Goal: Task Accomplishment & Management: Use online tool/utility

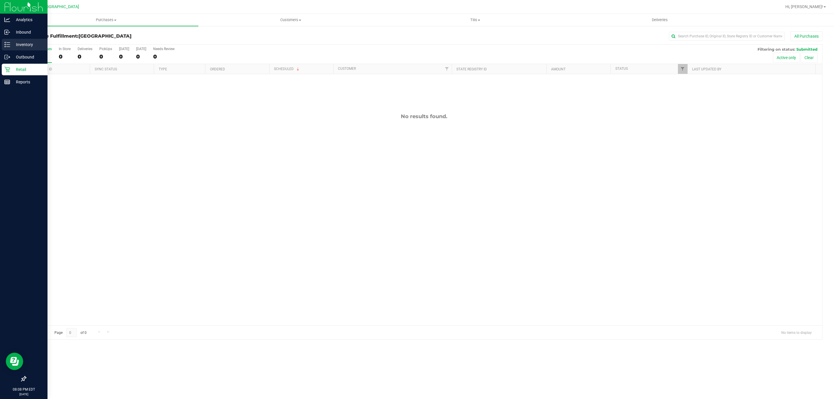
click at [31, 46] on p "Inventory" at bounding box center [27, 44] width 35 height 7
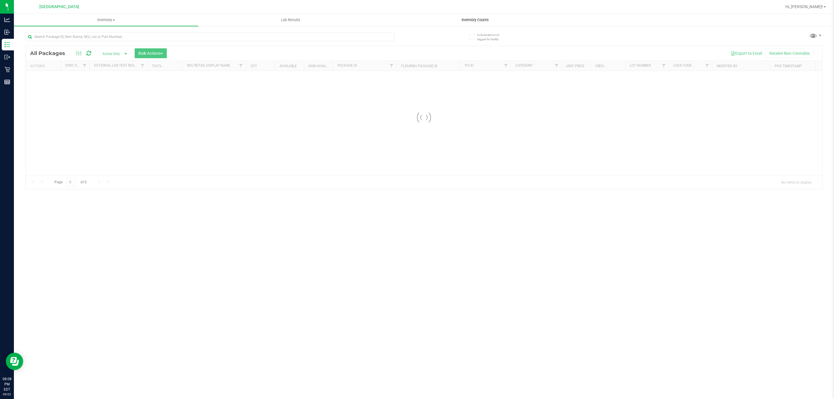
click at [463, 17] on span "Inventory Counts" at bounding box center [475, 19] width 43 height 5
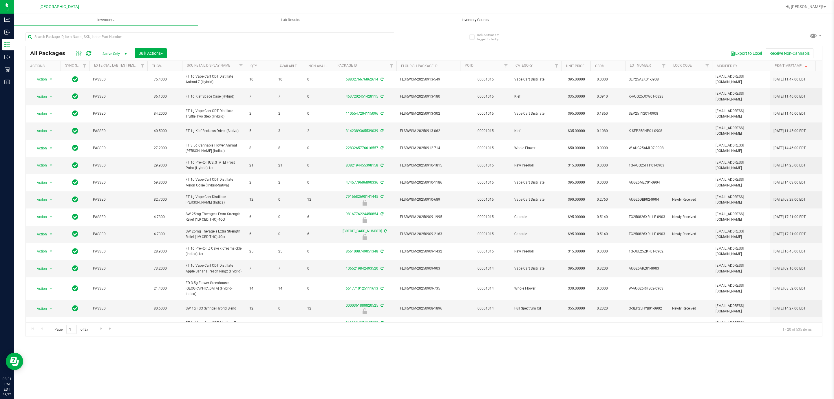
click at [475, 21] on span "Inventory Counts" at bounding box center [475, 19] width 43 height 5
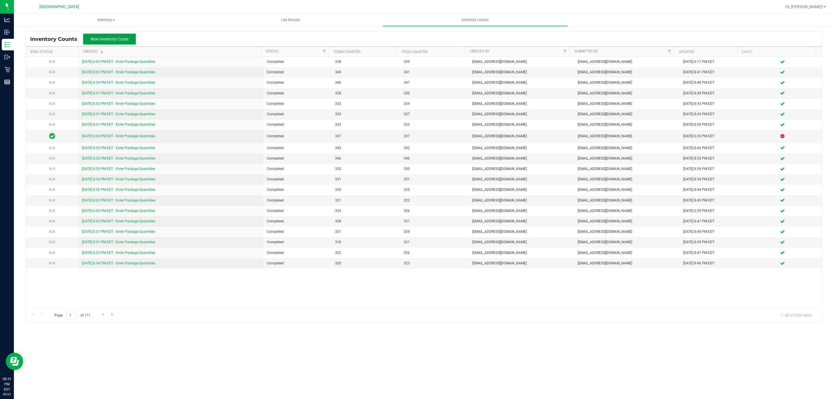
click at [110, 37] on span "New Inventory Count" at bounding box center [110, 39] width 38 height 5
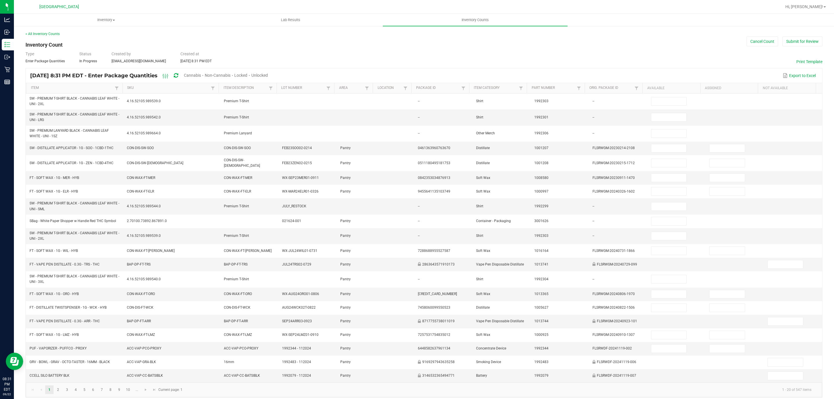
click at [268, 77] on span "Unlocked" at bounding box center [259, 75] width 17 height 5
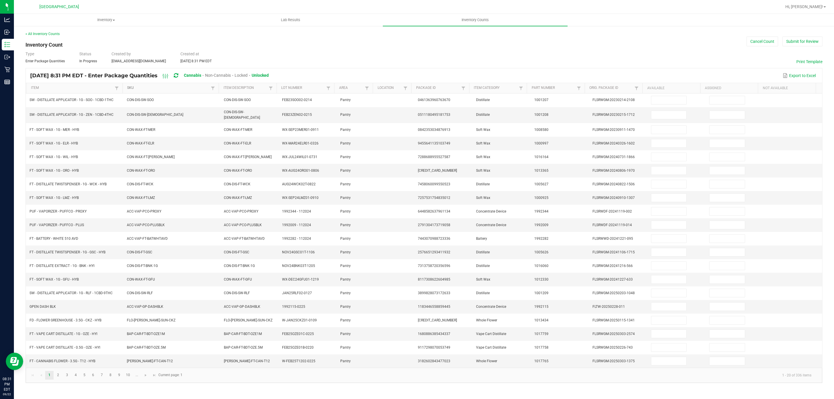
click at [160, 90] on link "SKU" at bounding box center [168, 88] width 82 height 5
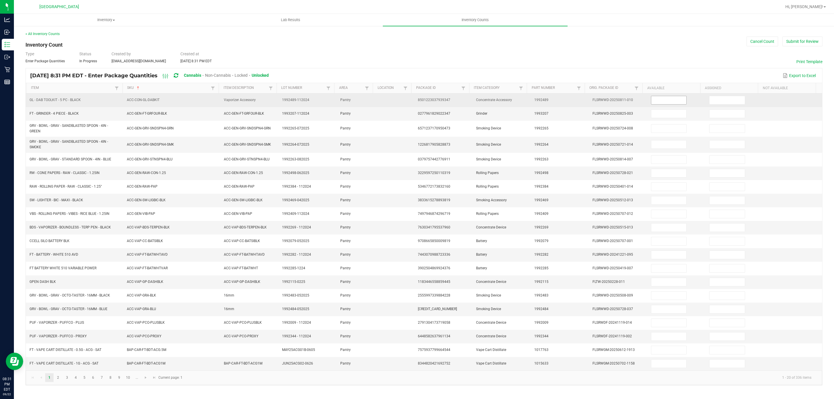
click at [655, 102] on input at bounding box center [668, 100] width 35 height 8
type input "4"
type input "8"
type input "1"
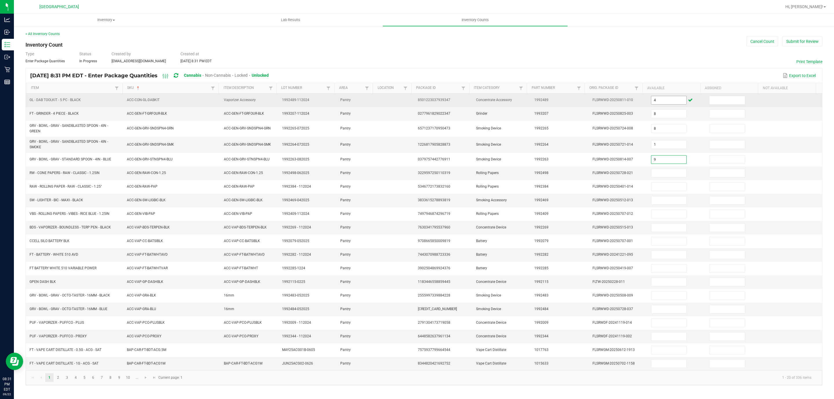
type input "9"
type input "28"
type input "13"
type input "5"
type input "43"
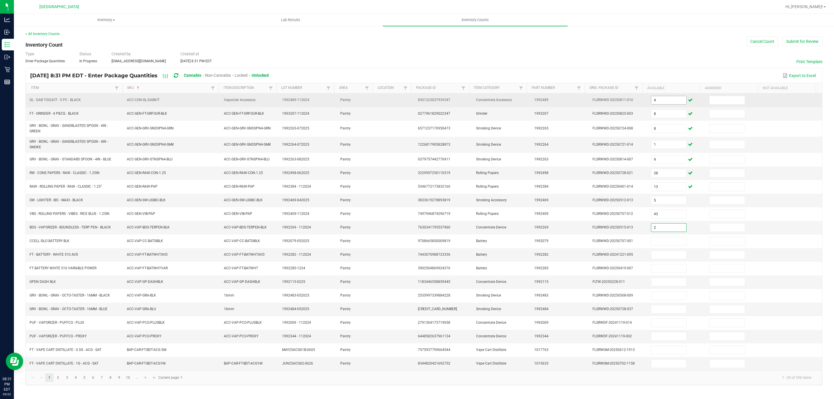
type input "2"
type input "8"
type input "20"
type input "4"
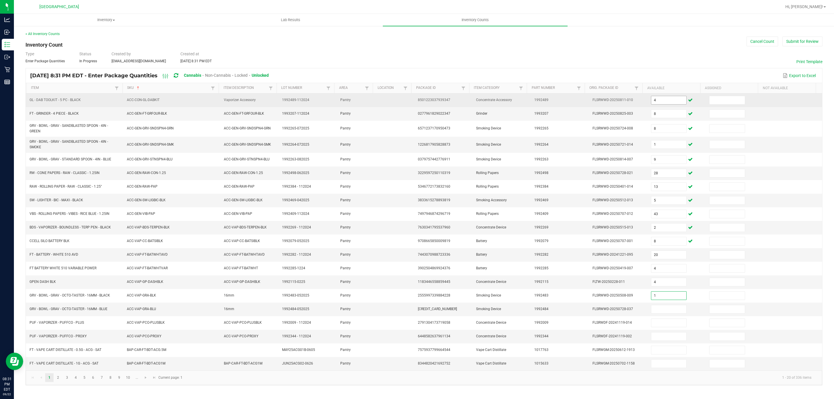
type input "1"
type input "2"
type input "5"
type input "10"
type input "3"
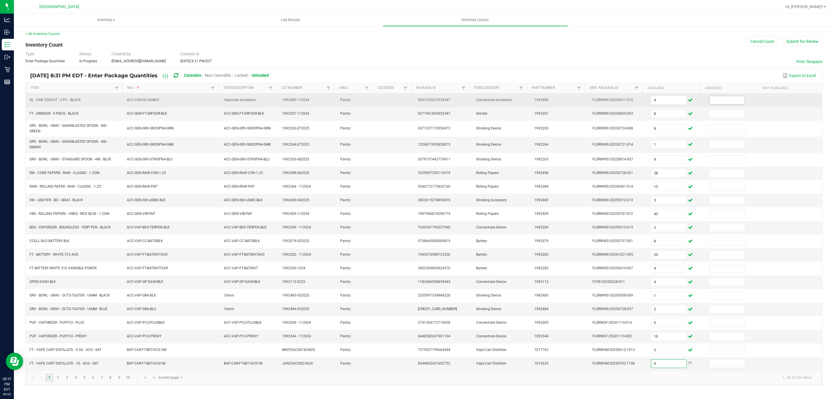
type input "9"
click at [706, 99] on td at bounding box center [735, 101] width 58 height 14
click at [709, 99] on input at bounding box center [726, 100] width 35 height 8
type input "0"
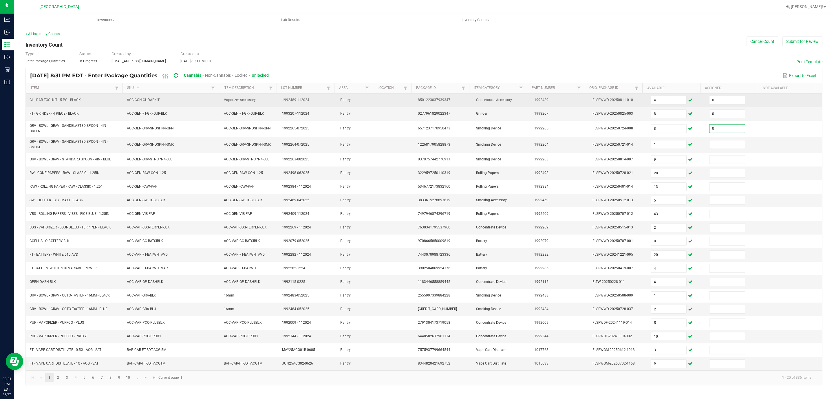
type input "0"
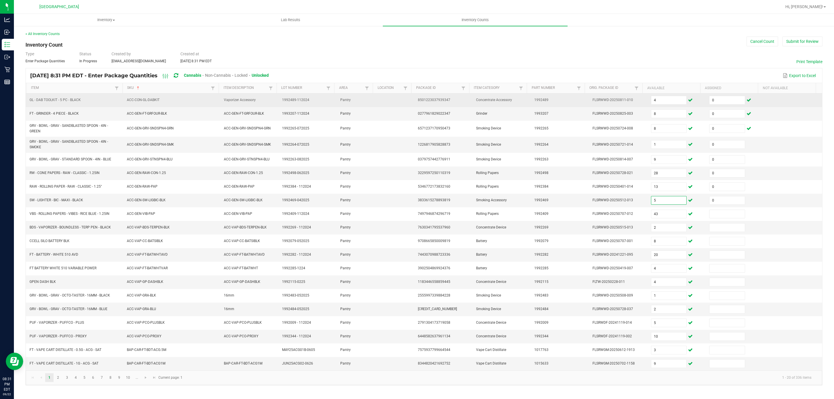
type input "0"
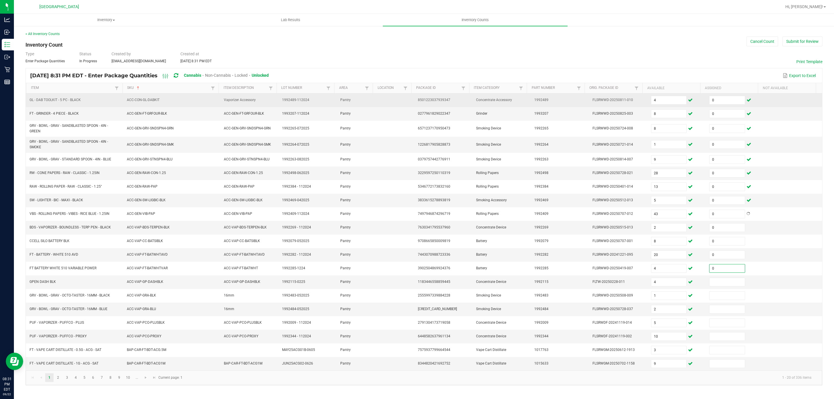
type input "0"
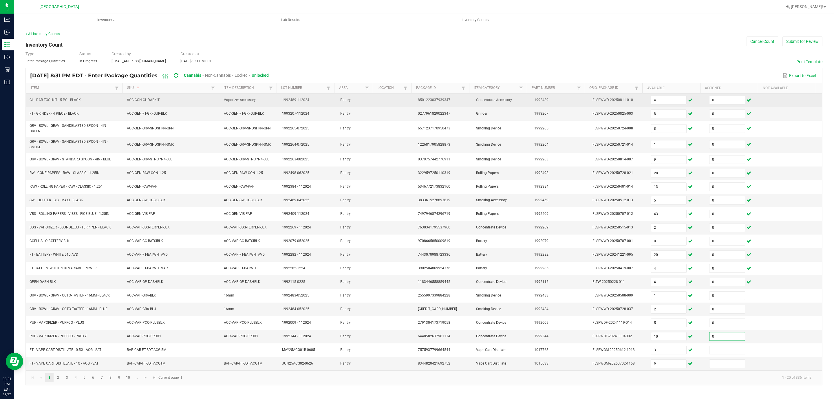
type input "0"
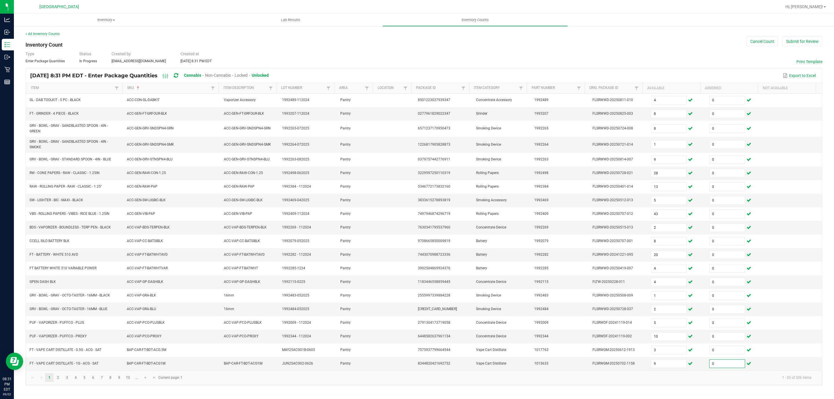
type input "0"
click at [58, 385] on kendo-pager "1 2 3 4 5 6 7 8 9 10 ... 1 - 20 of 336 items Current page: 1" at bounding box center [424, 377] width 796 height 15
click at [58, 382] on link "2" at bounding box center [58, 377] width 8 height 9
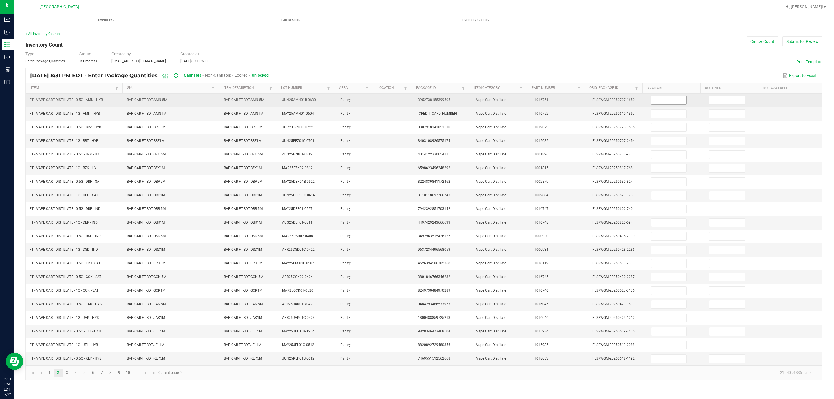
click at [665, 102] on input at bounding box center [668, 100] width 35 height 8
type input "5"
type input "1"
type input "4"
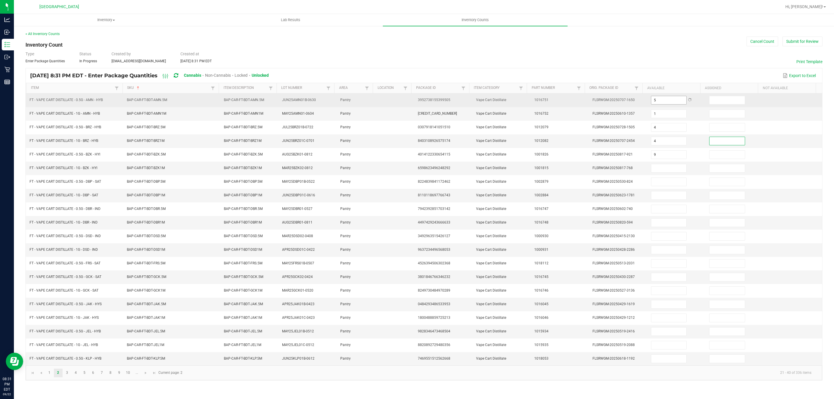
type input "9"
type input "10"
type input "1"
type input "11"
type input "2"
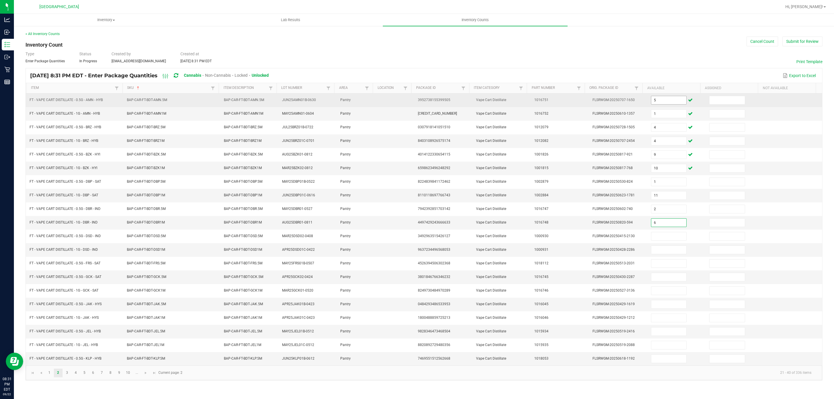
type input "6"
type input "10"
type input "4"
type input "2"
type input "12"
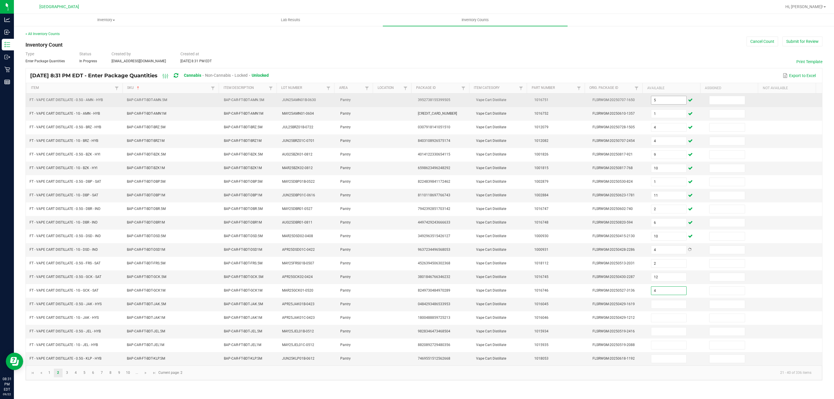
type input "4"
type input "8"
type input "10"
type input "2"
type input "3"
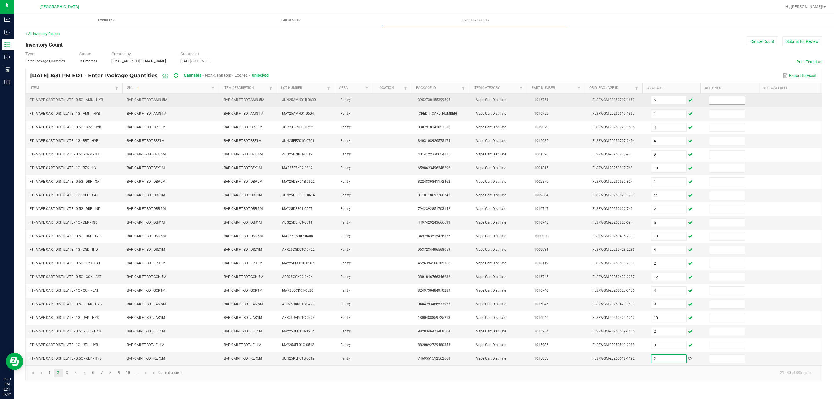
type input "2"
click at [734, 104] on input at bounding box center [726, 100] width 35 height 8
type input "0"
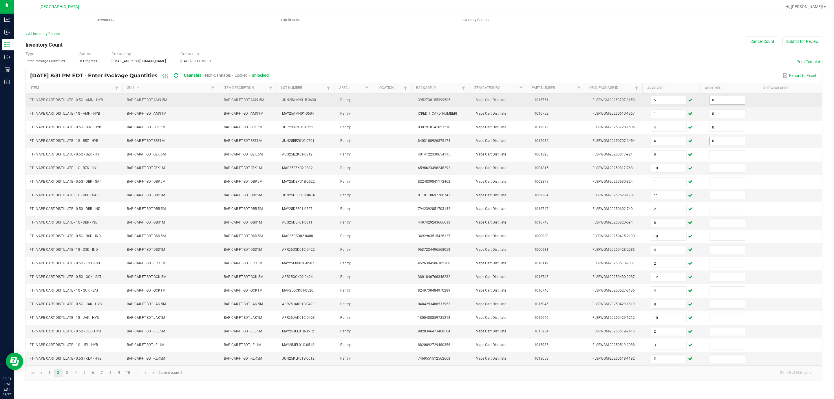
type input "0"
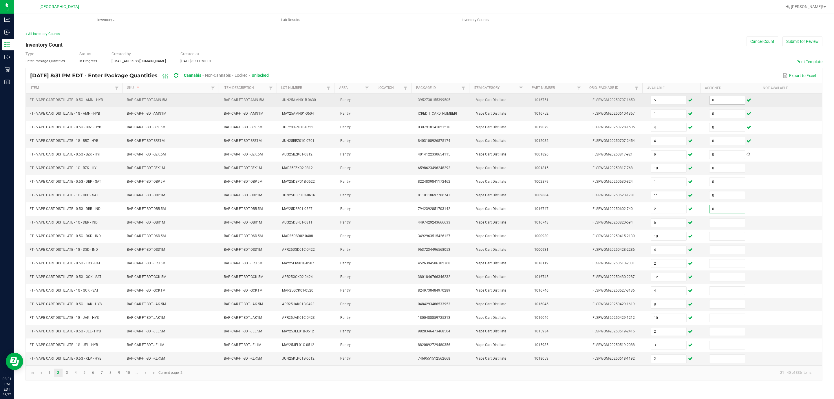
type input "0"
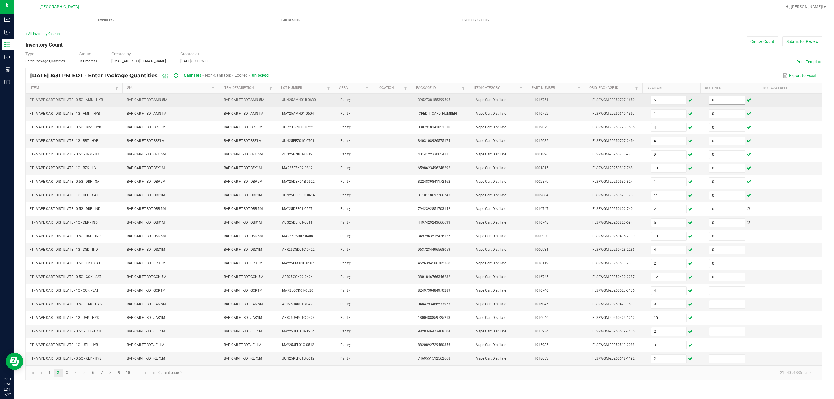
type input "0"
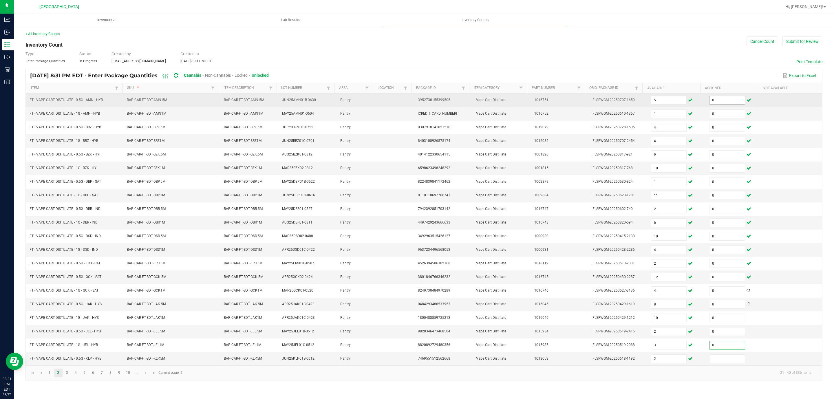
type input "0"
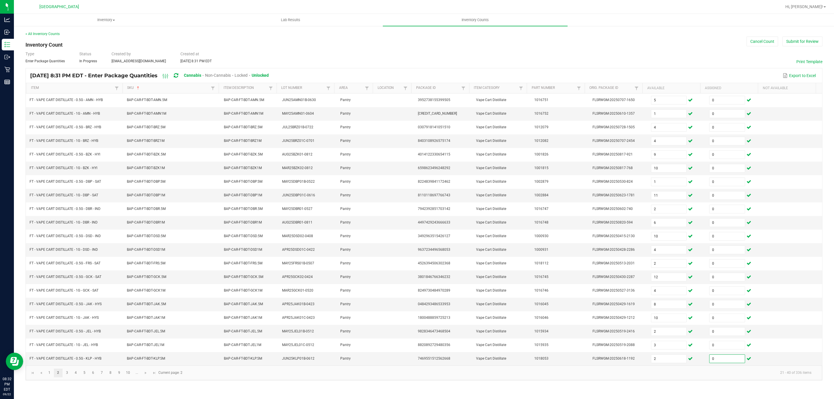
type input "0"
click at [62, 377] on link "2" at bounding box center [58, 373] width 8 height 9
click at [68, 377] on link "3" at bounding box center [67, 373] width 8 height 9
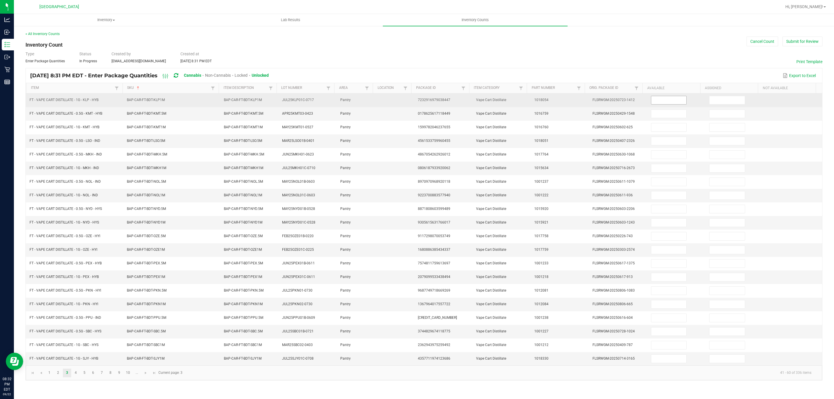
click at [676, 101] on input at bounding box center [668, 100] width 35 height 8
type input "9"
type input "7"
type input "5"
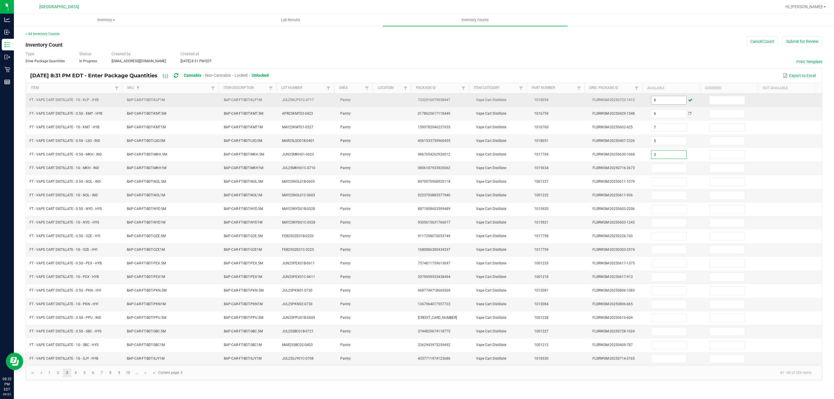
type input "3"
type input "1"
type input "5"
type input "2"
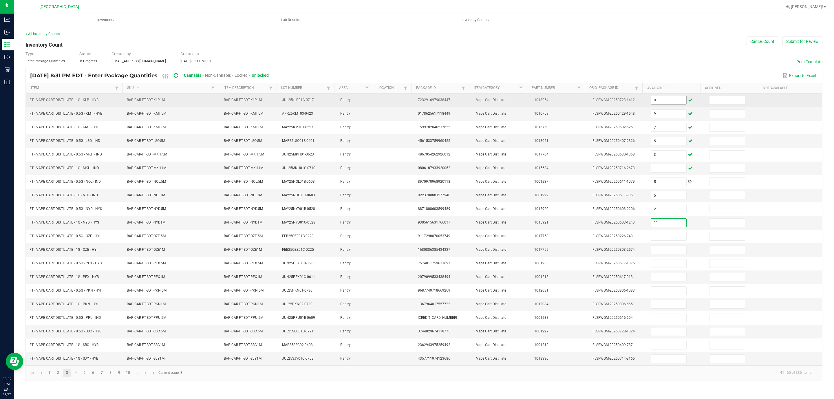
type input "11"
type input "6"
type input "1"
type input "6"
type input "11"
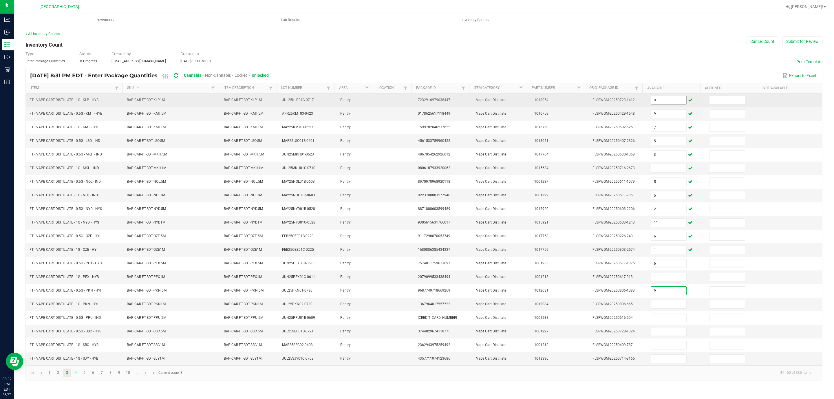
type input "9"
type input "4"
type input "2"
type input "7"
type input "3"
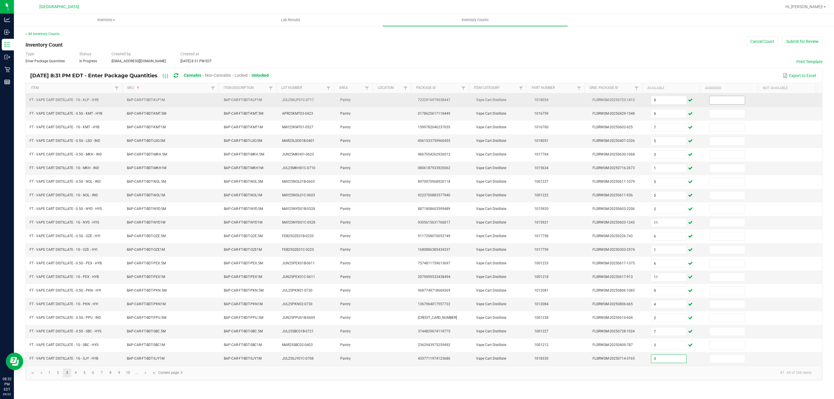
type input "3"
click at [722, 104] on input at bounding box center [726, 100] width 35 height 8
type input "0"
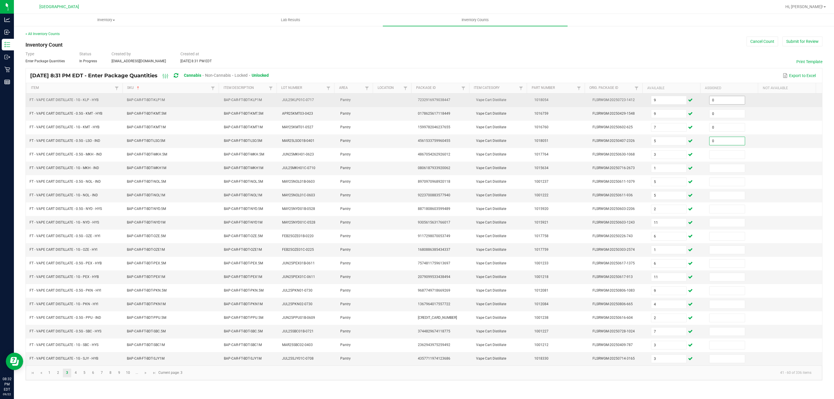
type input "0"
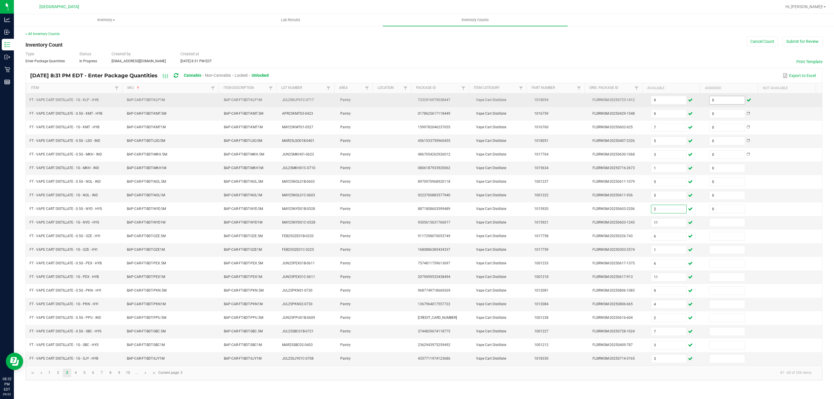
type input "0"
type input "11"
type input "0"
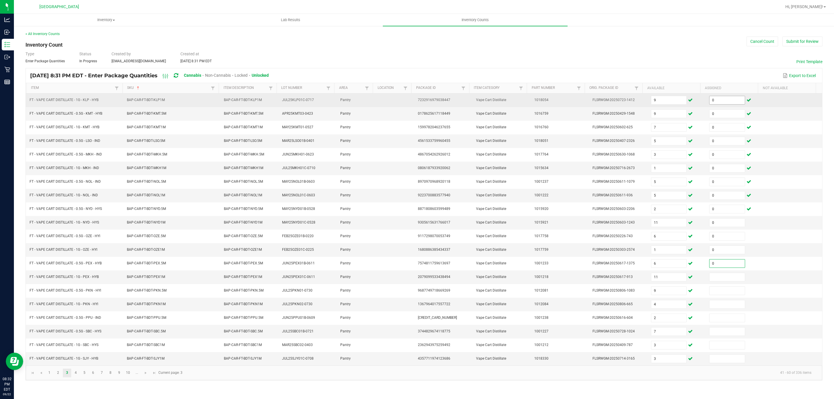
type input "0"
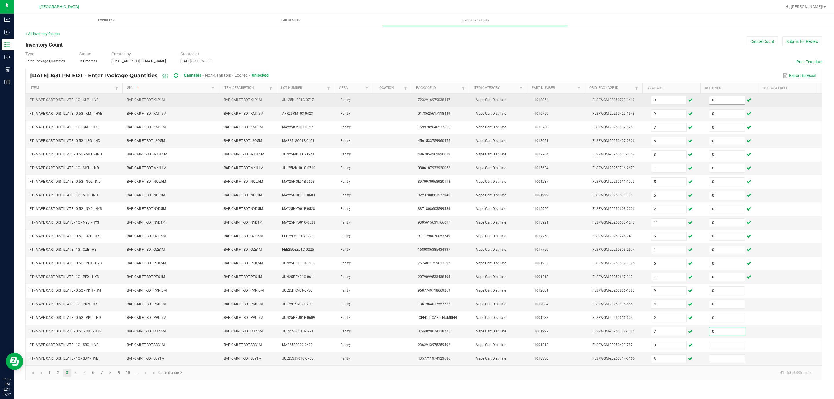
type input "0"
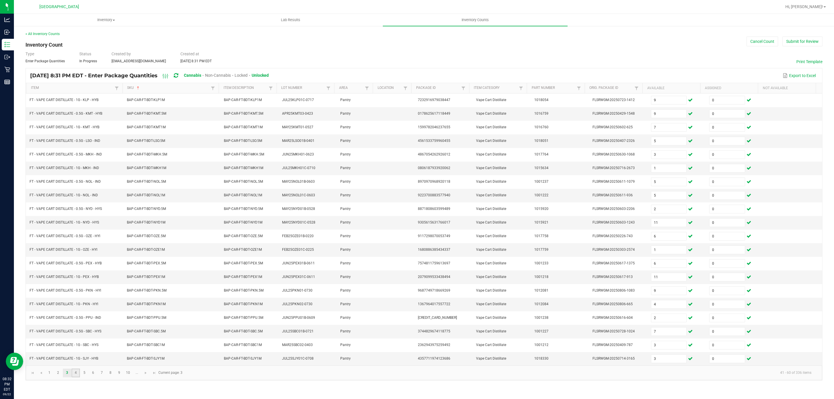
click at [77, 377] on link "4" at bounding box center [76, 373] width 8 height 9
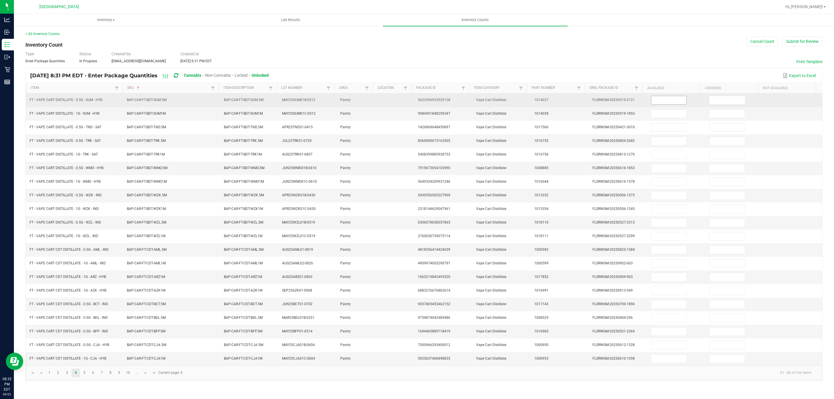
click at [673, 99] on input at bounding box center [668, 100] width 35 height 8
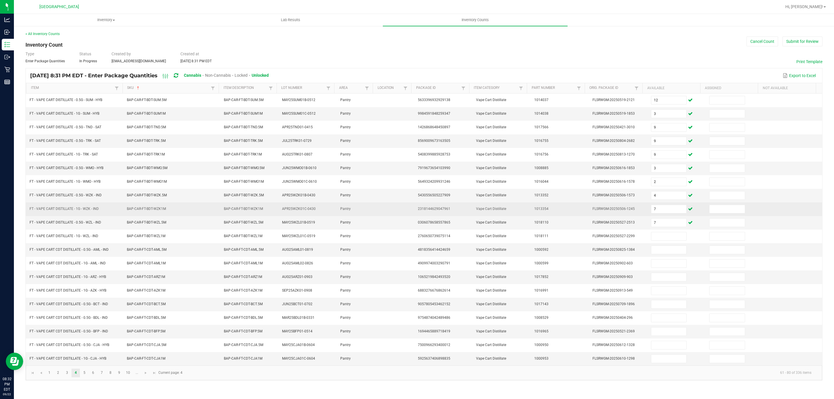
click at [652, 216] on td "7" at bounding box center [676, 209] width 58 height 14
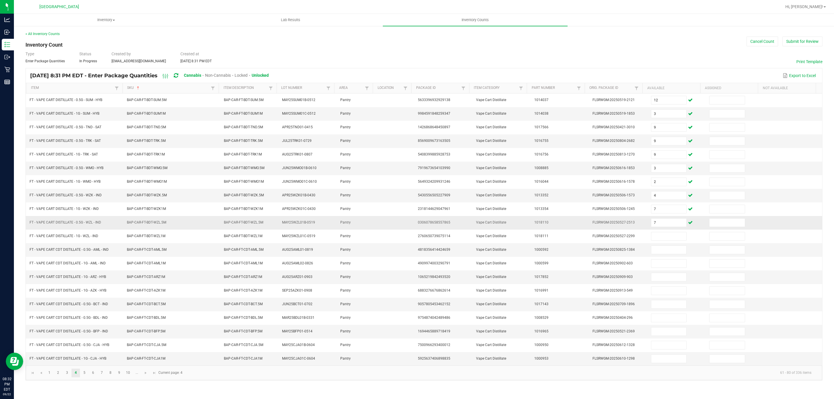
click at [656, 222] on td "7" at bounding box center [676, 223] width 58 height 14
click at [662, 225] on input "7" at bounding box center [668, 223] width 35 height 8
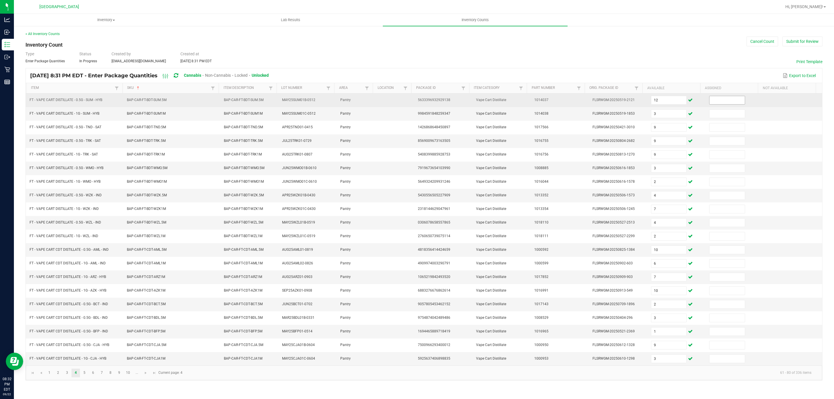
click at [718, 105] on span at bounding box center [727, 100] width 36 height 9
click at [717, 102] on input at bounding box center [726, 100] width 35 height 8
click at [718, 102] on input at bounding box center [726, 100] width 35 height 8
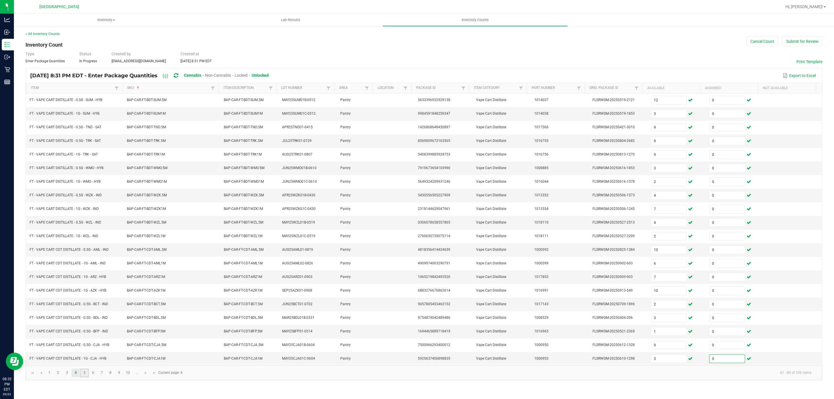
click at [85, 377] on link "5" at bounding box center [84, 373] width 8 height 9
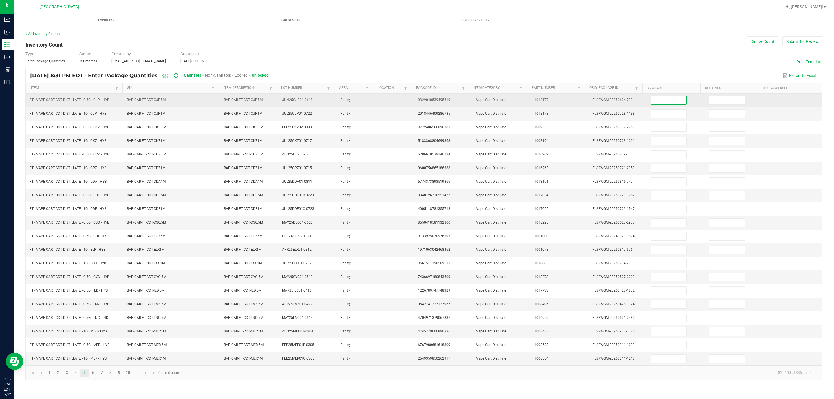
click at [664, 104] on input at bounding box center [668, 100] width 35 height 8
click at [742, 100] on td at bounding box center [735, 101] width 58 height 14
click at [734, 100] on input at bounding box center [726, 100] width 35 height 8
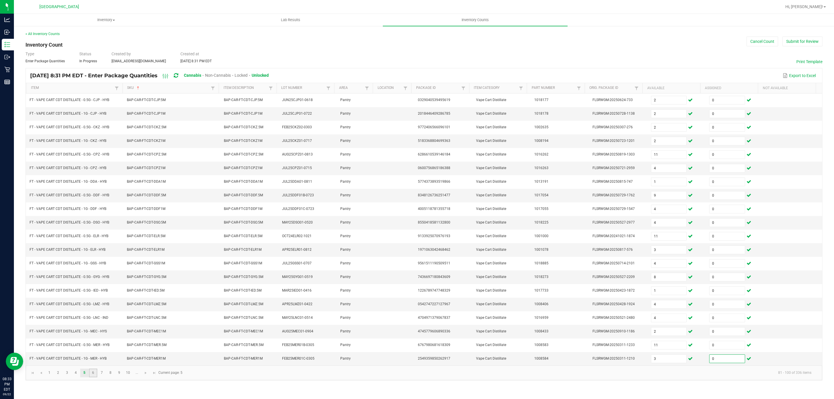
click at [89, 377] on link "6" at bounding box center [93, 373] width 8 height 9
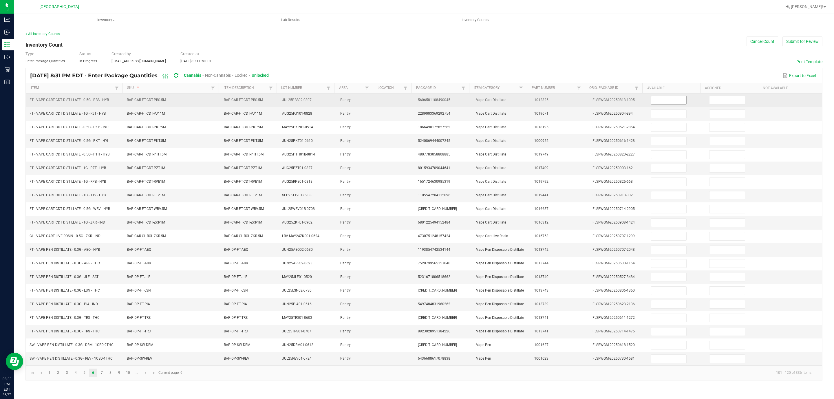
click at [669, 98] on input at bounding box center [668, 100] width 35 height 8
click at [706, 97] on td at bounding box center [735, 101] width 58 height 14
click at [709, 98] on input at bounding box center [726, 100] width 35 height 8
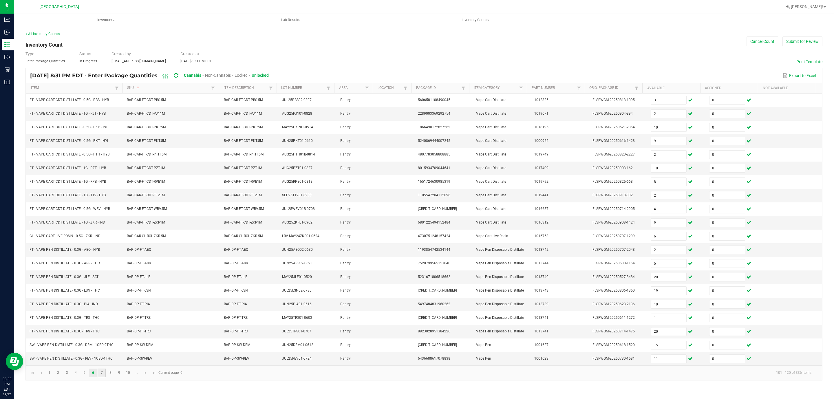
click at [98, 377] on link "7" at bounding box center [102, 373] width 8 height 9
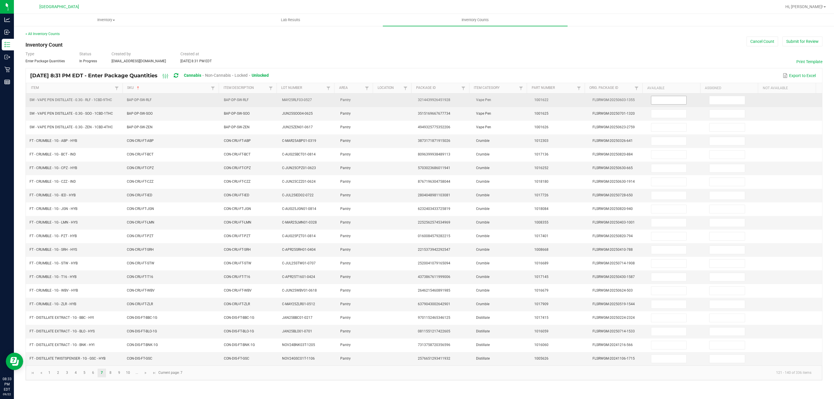
click at [658, 102] on input at bounding box center [668, 100] width 35 height 8
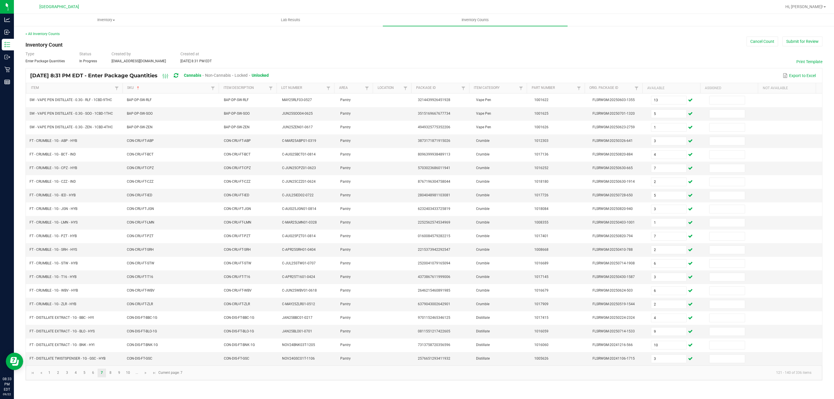
click at [726, 90] on th "Assigned" at bounding box center [729, 88] width 58 height 10
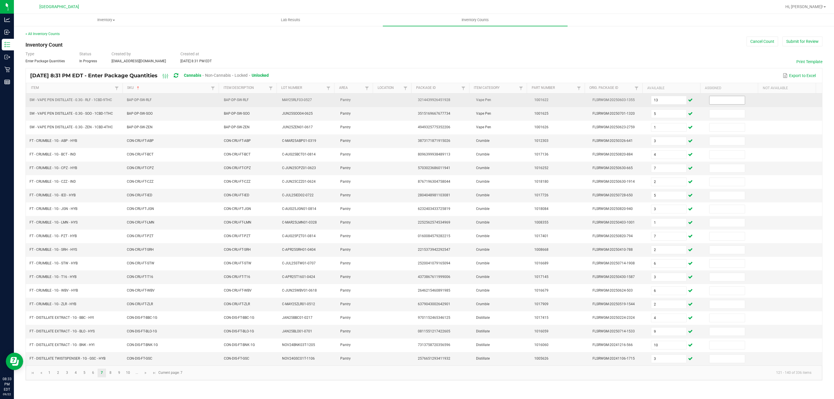
click at [719, 97] on td at bounding box center [735, 101] width 58 height 14
click at [718, 99] on input at bounding box center [726, 100] width 35 height 8
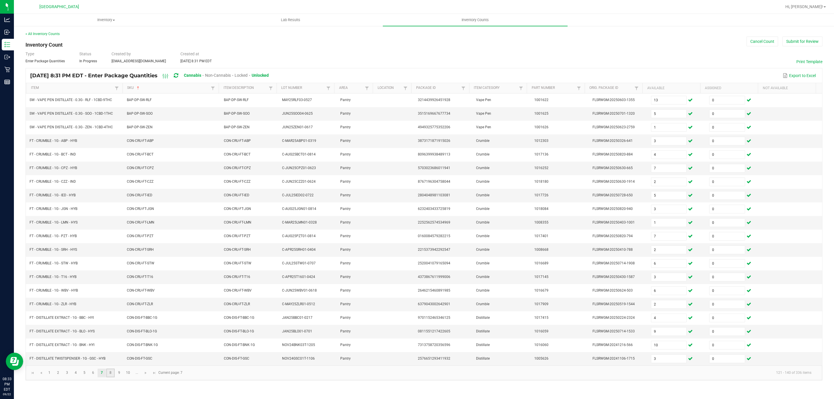
click at [109, 377] on link "8" at bounding box center [110, 373] width 8 height 9
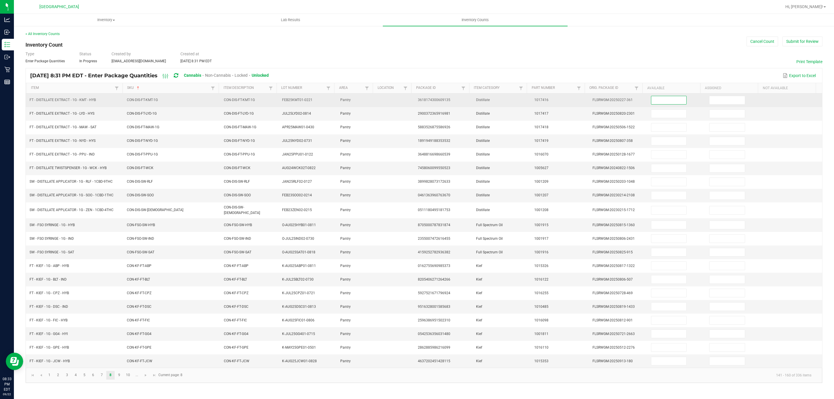
click at [667, 101] on input at bounding box center [668, 100] width 35 height 8
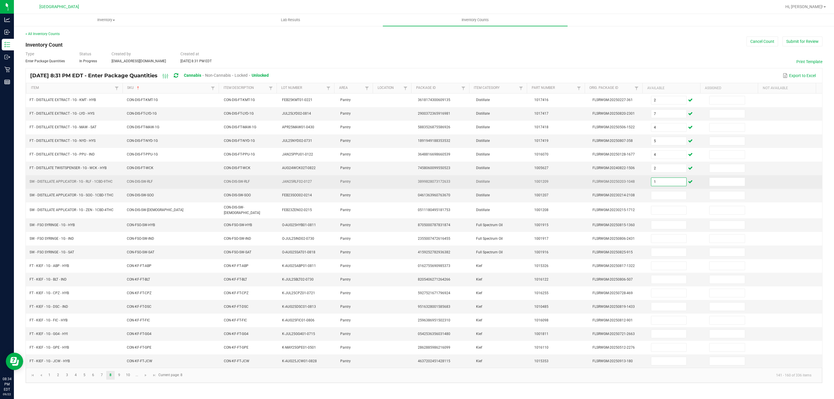
click at [665, 186] on input "1" at bounding box center [668, 182] width 35 height 8
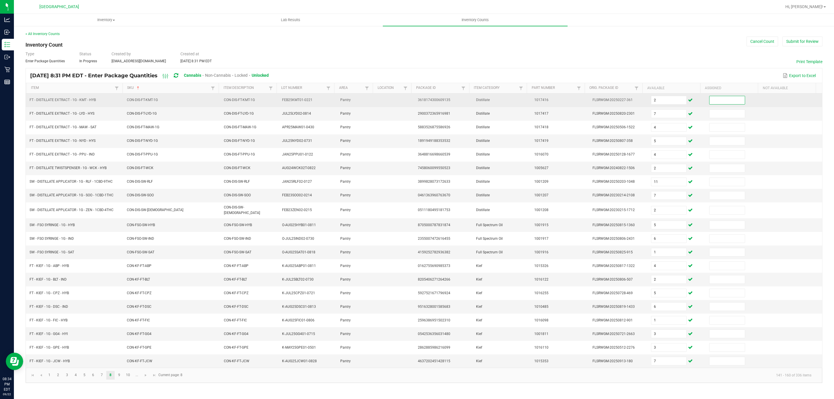
click at [715, 97] on input at bounding box center [726, 100] width 35 height 8
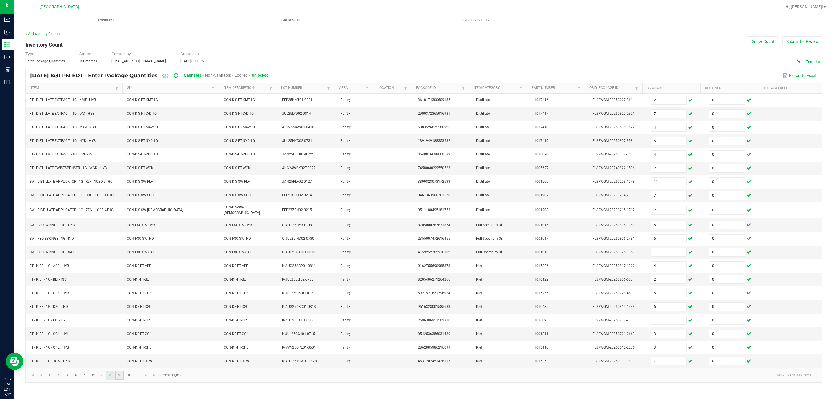
click at [121, 380] on link "9" at bounding box center [119, 375] width 8 height 9
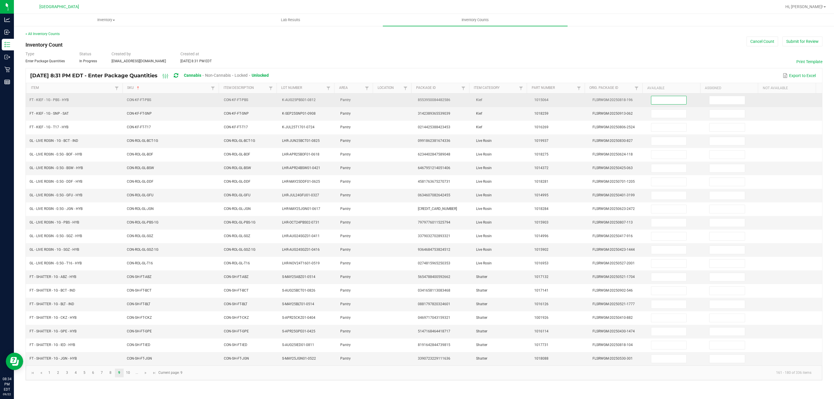
click at [654, 103] on input at bounding box center [668, 100] width 35 height 8
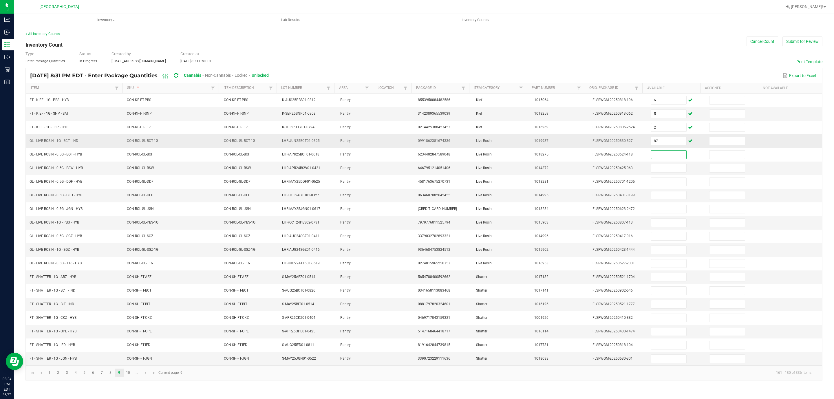
click at [654, 136] on td "87" at bounding box center [676, 141] width 58 height 14
click at [654, 145] on input "87" at bounding box center [668, 141] width 35 height 8
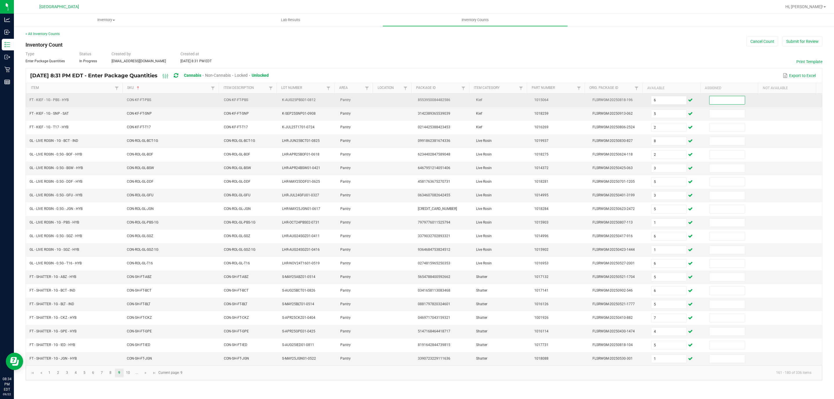
drag, startPoint x: 733, startPoint y: 99, endPoint x: 729, endPoint y: 101, distance: 4.7
click at [729, 101] on input at bounding box center [726, 100] width 35 height 8
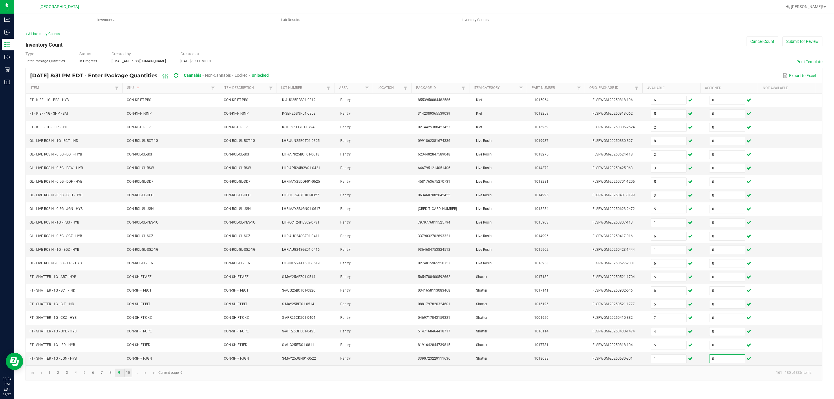
click at [131, 377] on link "10" at bounding box center [128, 373] width 8 height 9
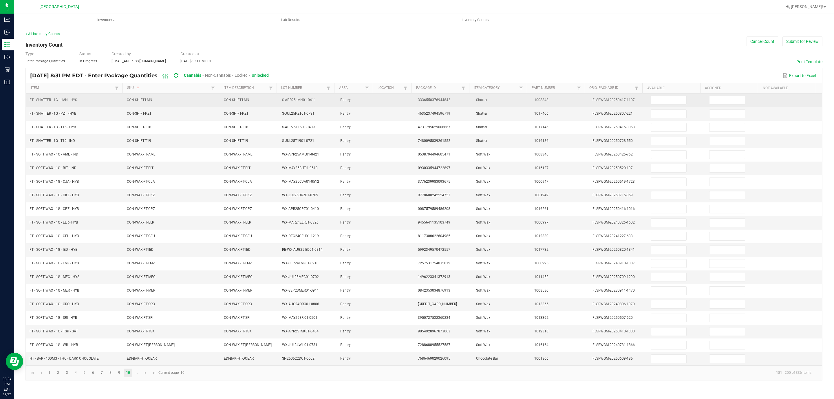
click at [655, 107] on td at bounding box center [676, 101] width 58 height 14
click at [659, 103] on input at bounding box center [668, 100] width 35 height 8
click at [731, 101] on input at bounding box center [726, 100] width 35 height 8
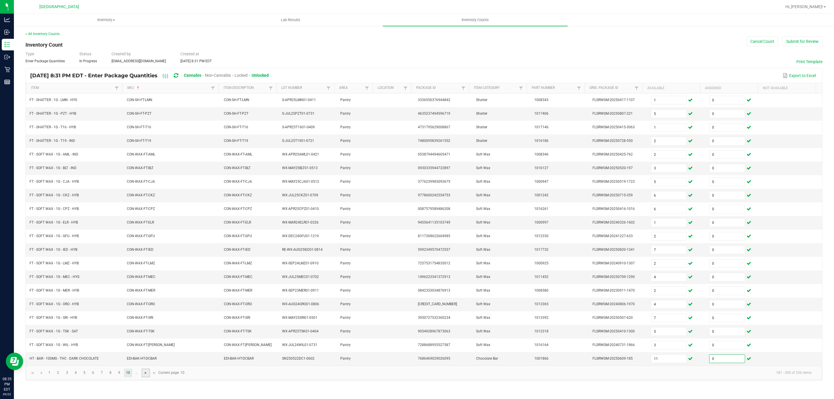
click at [146, 375] on span "Go to the next page" at bounding box center [145, 373] width 5 height 5
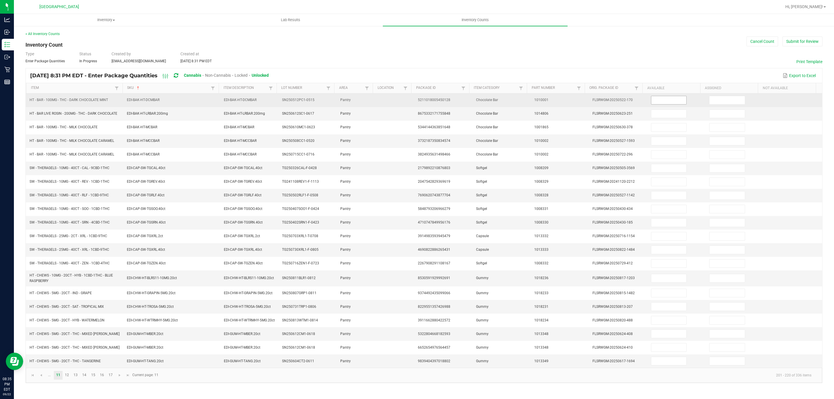
click at [674, 99] on input at bounding box center [668, 100] width 35 height 8
drag, startPoint x: 717, startPoint y: 101, endPoint x: 736, endPoint y: 104, distance: 19.4
click at [714, 104] on input at bounding box center [726, 100] width 35 height 8
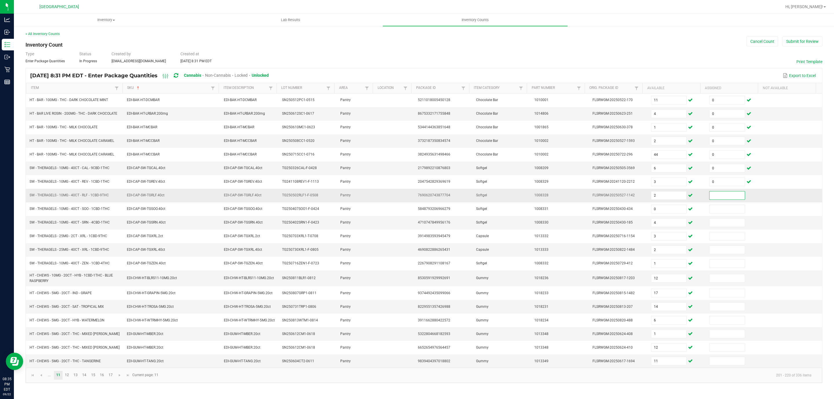
click at [709, 200] on input at bounding box center [726, 195] width 35 height 8
click at [65, 380] on link "12" at bounding box center [67, 375] width 8 height 9
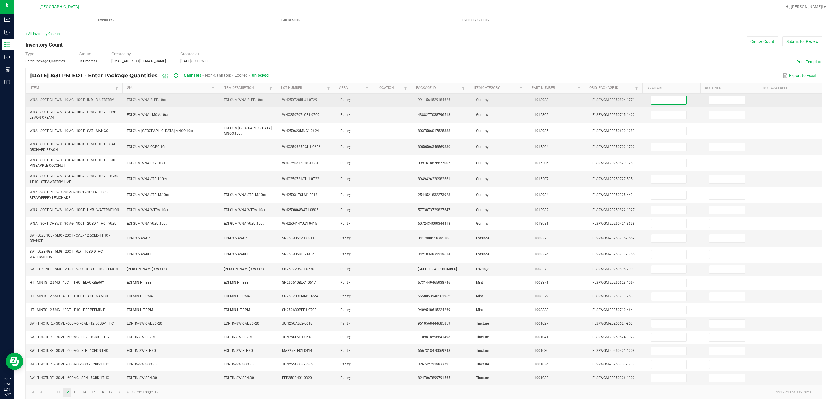
click at [665, 103] on input at bounding box center [668, 100] width 35 height 8
click at [709, 104] on input at bounding box center [726, 100] width 35 height 8
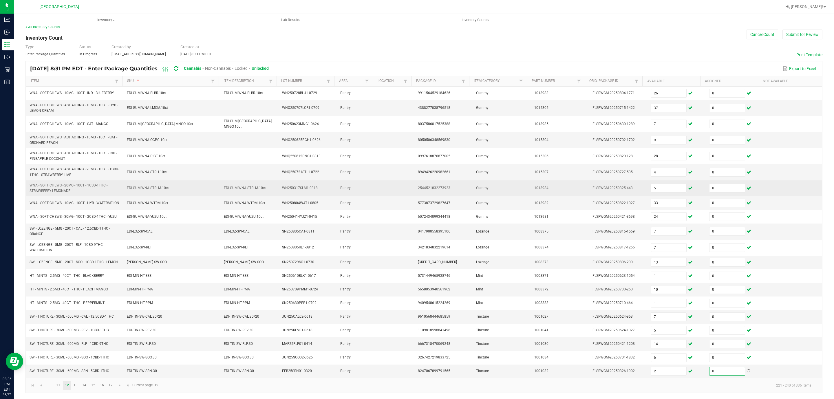
scroll to position [16, 0]
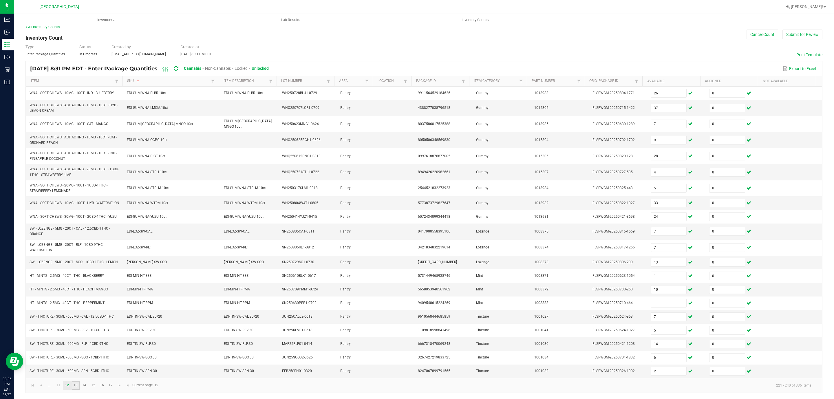
click at [77, 385] on link "13" at bounding box center [76, 385] width 8 height 9
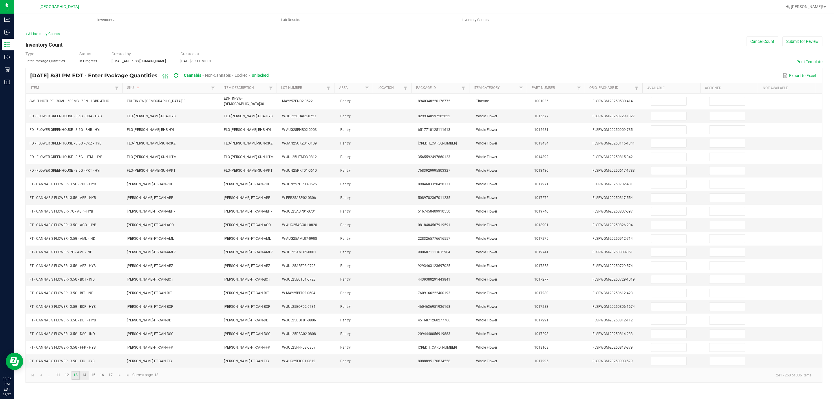
scroll to position [0, 0]
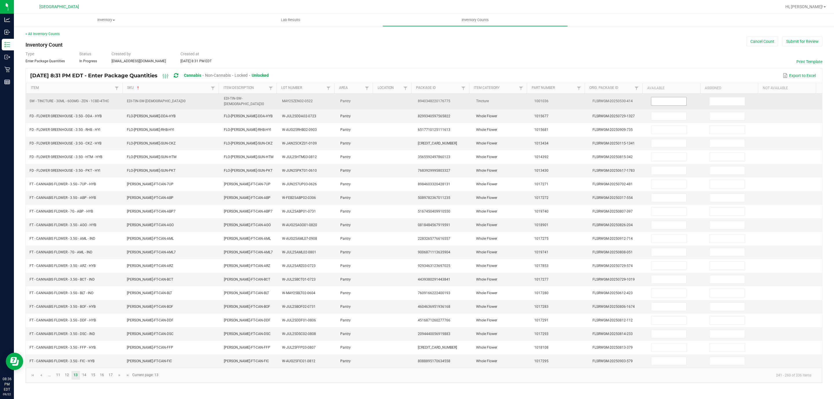
click at [672, 103] on input at bounding box center [668, 101] width 35 height 8
click at [717, 103] on input at bounding box center [726, 101] width 35 height 8
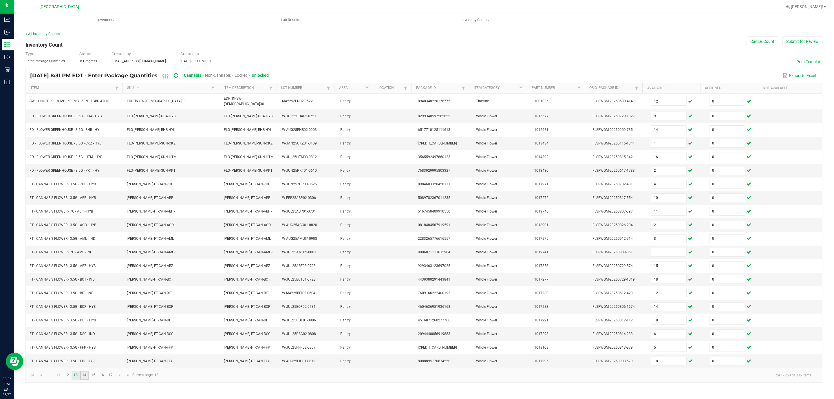
click at [84, 380] on link "14" at bounding box center [84, 375] width 8 height 9
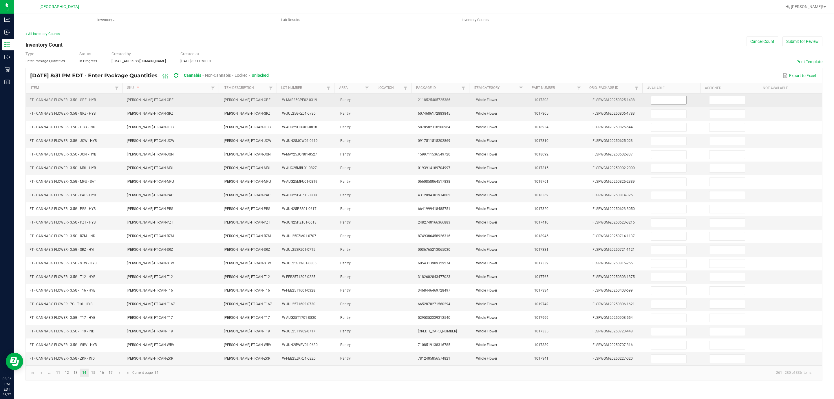
click at [651, 101] on input at bounding box center [668, 100] width 35 height 8
click at [728, 107] on td at bounding box center [735, 101] width 58 height 14
click at [722, 102] on input at bounding box center [726, 100] width 35 height 8
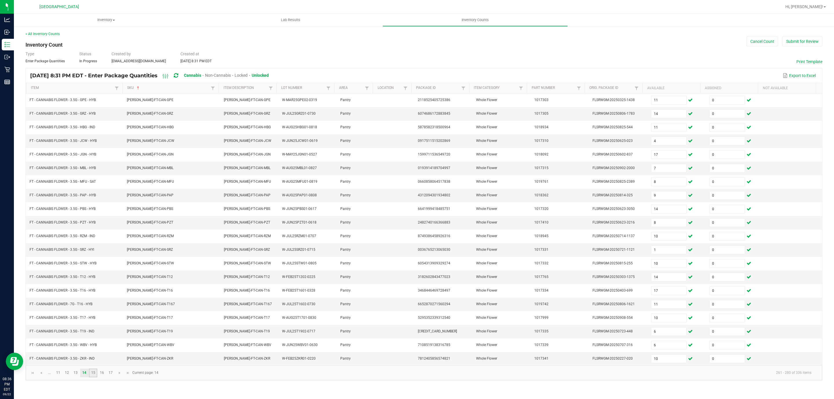
click at [91, 377] on link "15" at bounding box center [93, 373] width 8 height 9
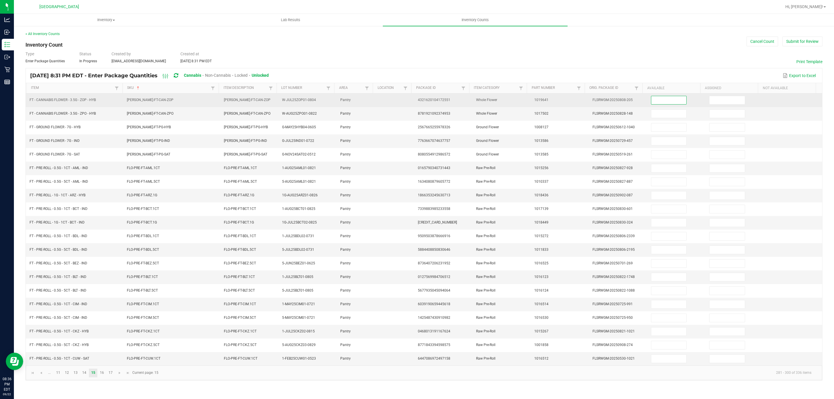
click at [655, 99] on input at bounding box center [668, 100] width 35 height 8
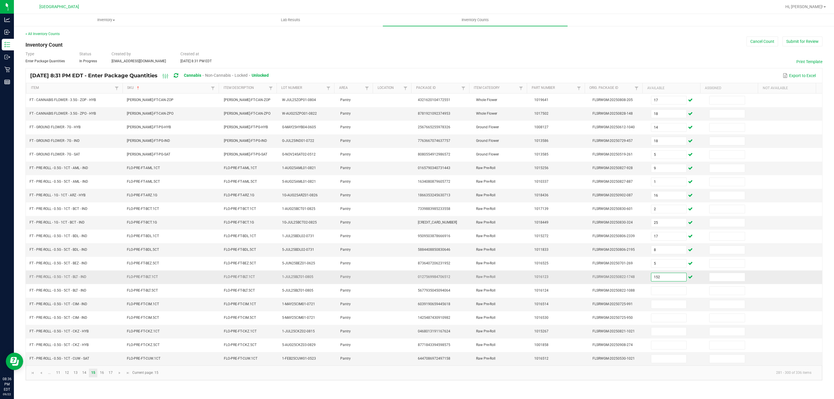
click at [658, 279] on input "152" at bounding box center [668, 277] width 35 height 8
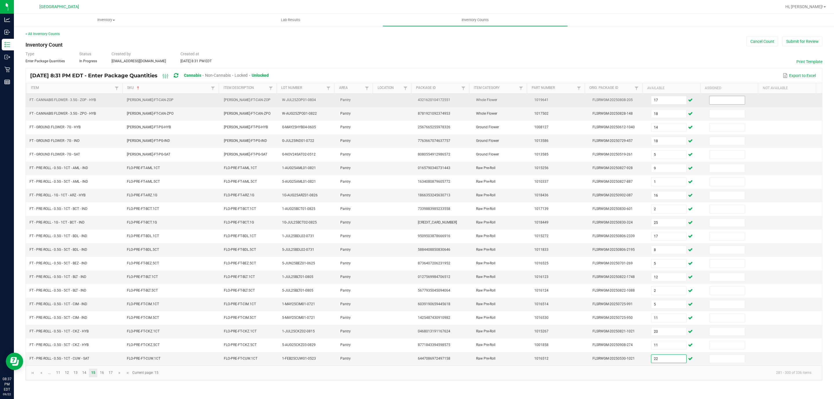
click at [709, 105] on span at bounding box center [727, 100] width 36 height 9
click at [706, 95] on td at bounding box center [735, 101] width 58 height 14
click at [709, 99] on input at bounding box center [726, 100] width 35 height 8
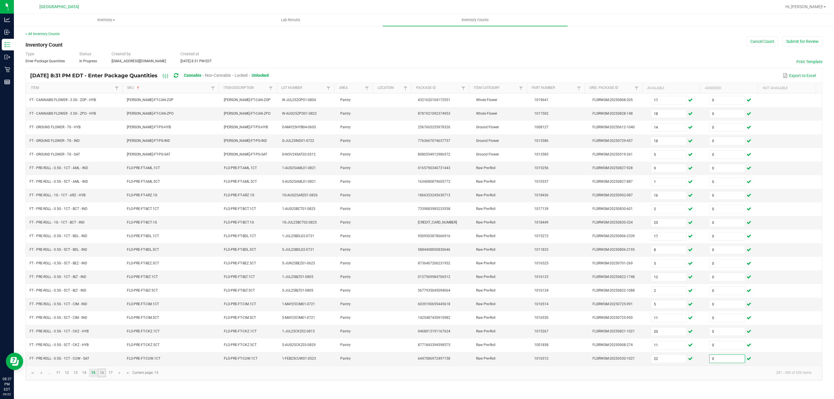
click at [105, 377] on link "16" at bounding box center [102, 373] width 8 height 9
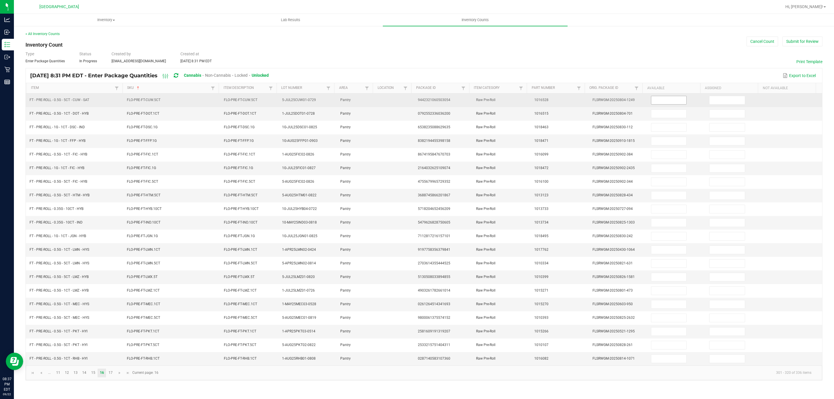
click at [656, 102] on input at bounding box center [668, 100] width 35 height 8
click at [713, 101] on input at bounding box center [726, 100] width 35 height 8
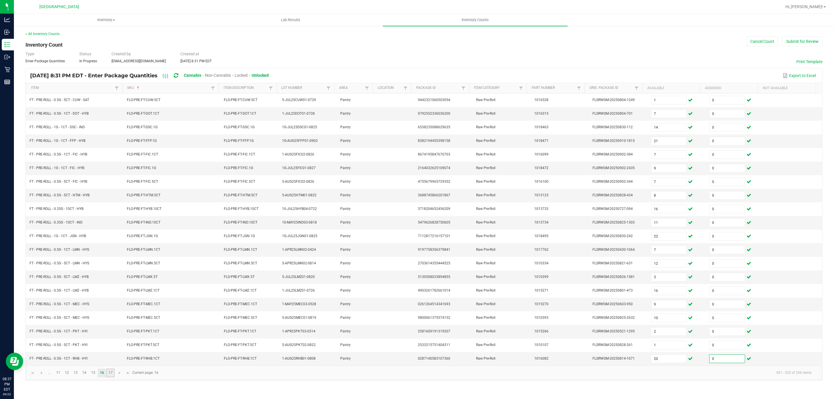
click at [114, 377] on link "17" at bounding box center [110, 373] width 8 height 9
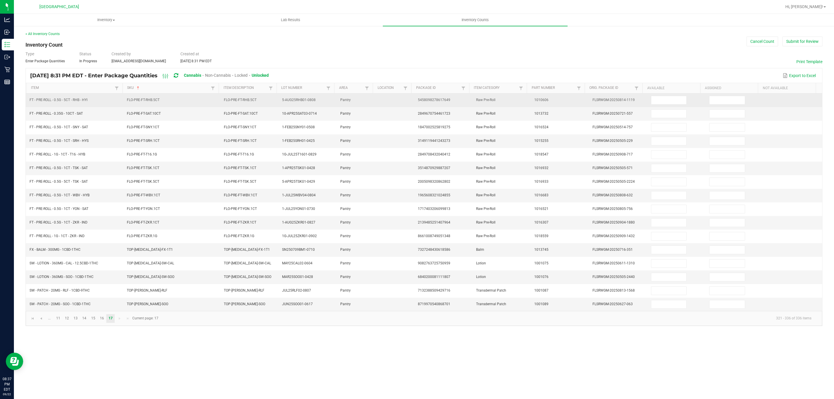
click at [663, 96] on td at bounding box center [676, 101] width 58 height 14
click at [663, 100] on input at bounding box center [668, 100] width 35 height 8
click at [721, 98] on input at bounding box center [726, 100] width 35 height 8
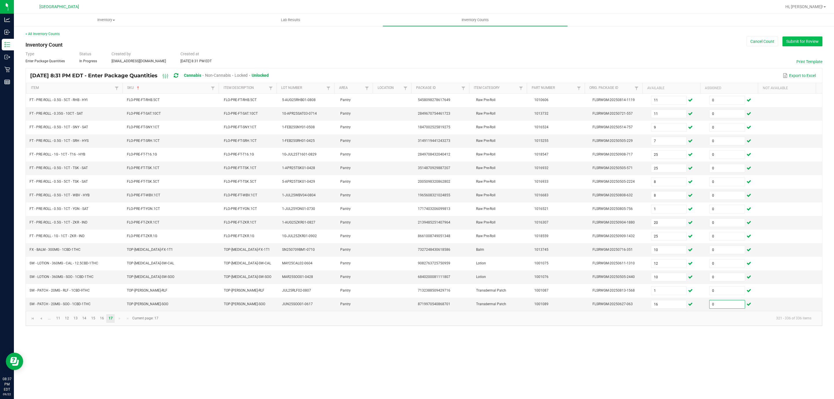
click at [787, 41] on button "Submit for Review" at bounding box center [802, 41] width 40 height 10
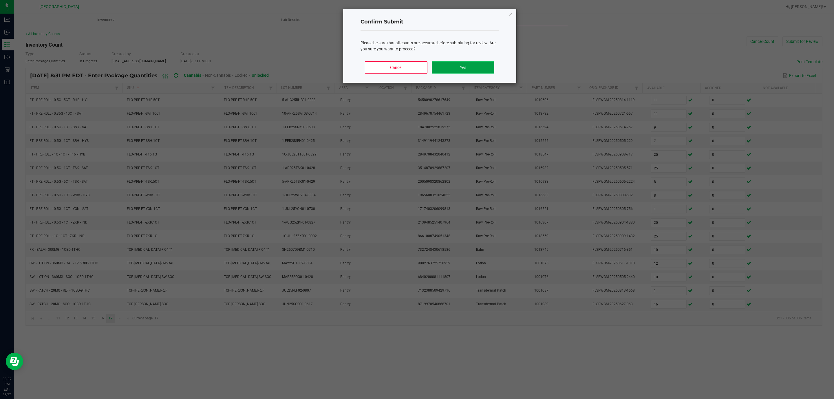
click at [454, 73] on button "Yes" at bounding box center [463, 67] width 62 height 12
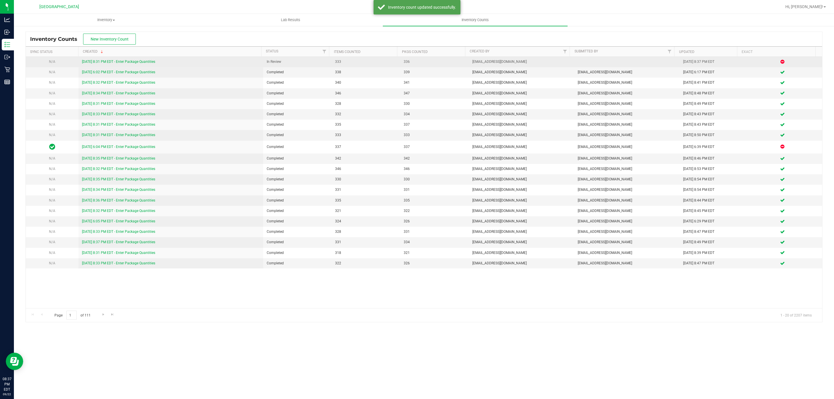
click at [129, 62] on link "[DATE] 8:31 PM EDT - Enter Package Quantities" at bounding box center [118, 62] width 73 height 4
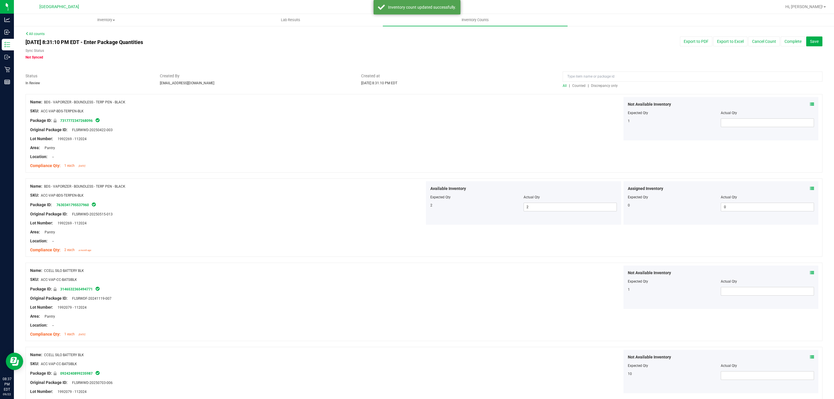
click at [591, 84] on span "Discrepancy only" at bounding box center [604, 86] width 27 height 4
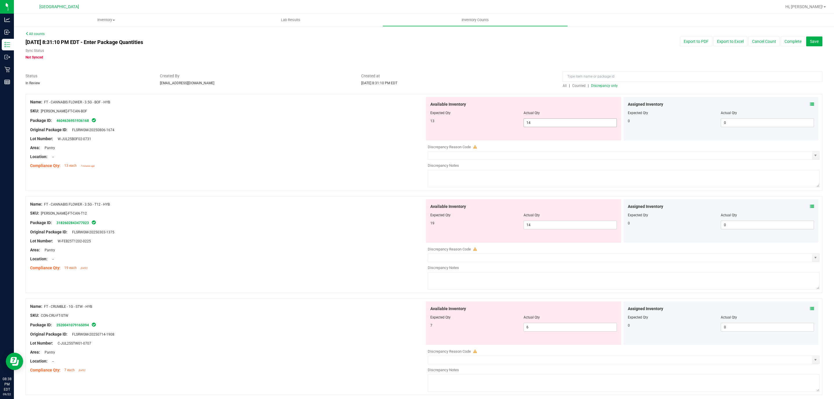
click at [548, 123] on span "14 14" at bounding box center [570, 122] width 93 height 9
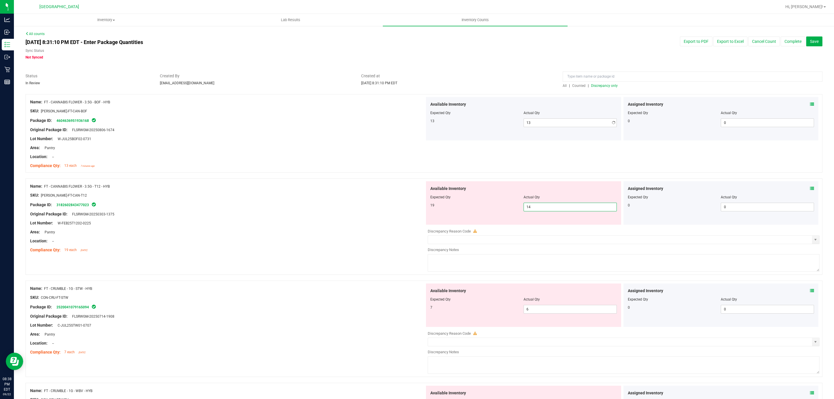
click at [534, 227] on div "Available Inventory Expected Qty Actual Qty 19 14 14" at bounding box center [622, 227] width 395 height 92
click at [248, 217] on div at bounding box center [227, 218] width 395 height 3
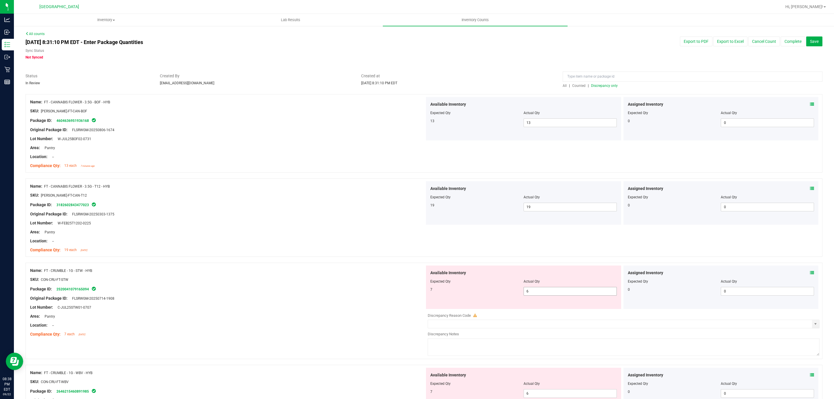
click at [582, 289] on span "6 6" at bounding box center [570, 291] width 93 height 9
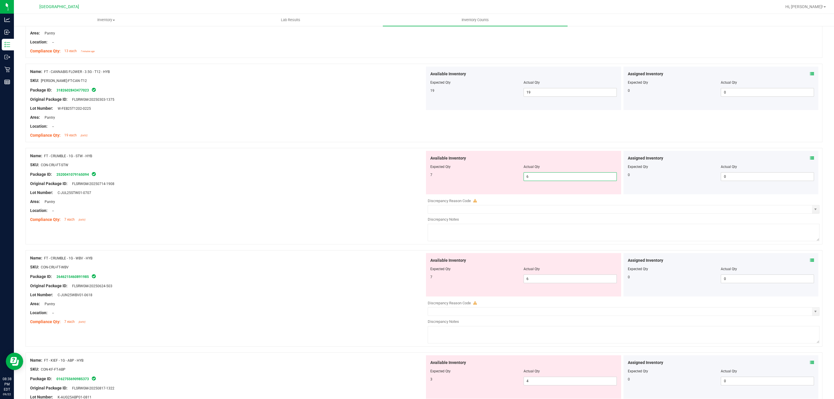
scroll to position [130, 0]
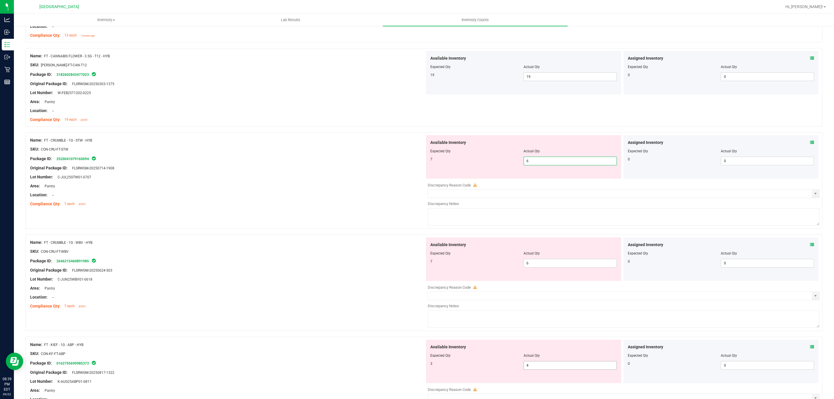
click at [563, 364] on span "4 4" at bounding box center [570, 365] width 93 height 9
click at [563, 364] on input "4" at bounding box center [570, 365] width 93 height 8
click at [561, 164] on span "6 6" at bounding box center [570, 161] width 93 height 9
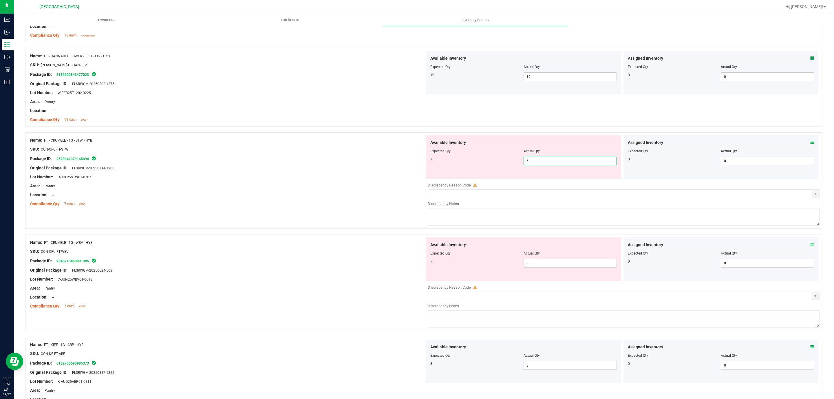
click at [561, 164] on input "6" at bounding box center [570, 161] width 93 height 8
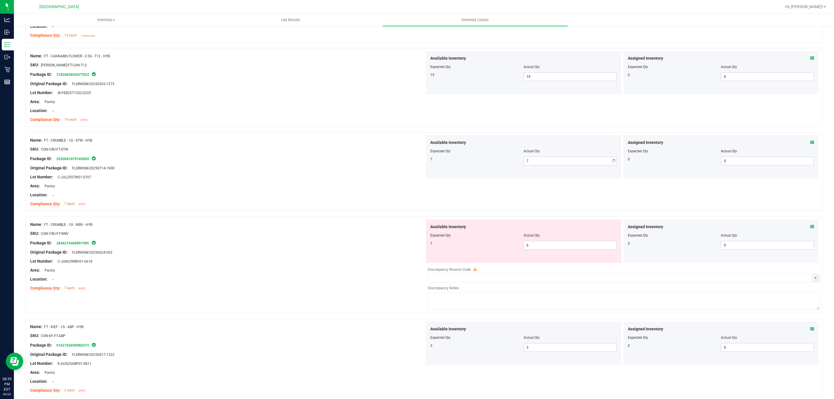
click at [389, 210] on div "Name: FT - CRUMBLE - 1G - STW - HYB SKU: CON-CRU-FT-STW Package ID: 25200410791…" at bounding box center [423, 171] width 797 height 78
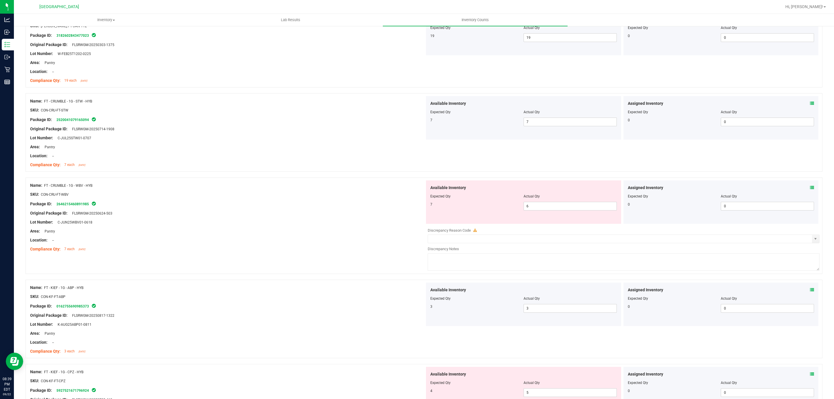
scroll to position [217, 0]
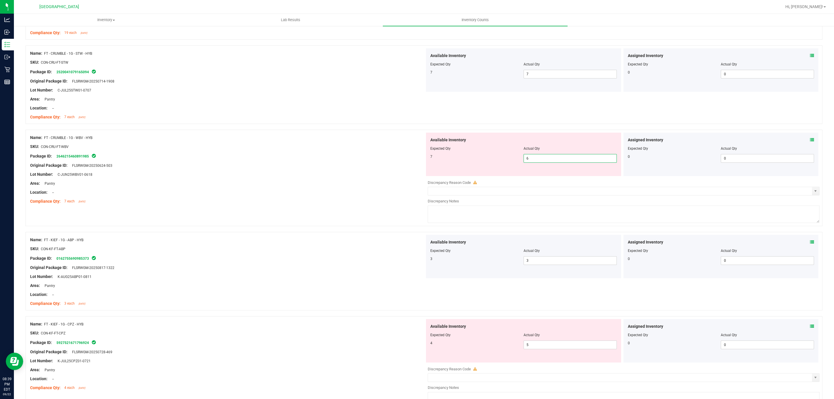
click at [537, 156] on span "6 6" at bounding box center [570, 158] width 93 height 9
click at [537, 156] on input "6" at bounding box center [570, 158] width 93 height 8
click at [421, 208] on div "Name: FT - CRUMBLE - 1G - WBV - HYB SKU: CON-CRU-FT-WBV Package ID: 26462154608…" at bounding box center [423, 178] width 797 height 96
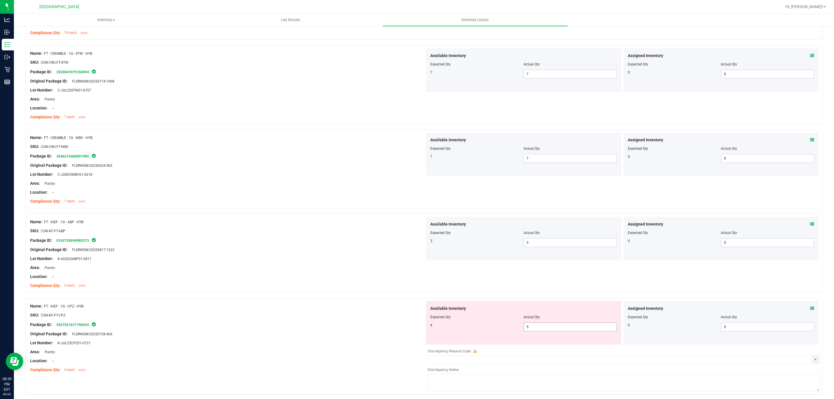
click at [531, 329] on span "5 5" at bounding box center [570, 327] width 93 height 9
click at [531, 328] on input "5" at bounding box center [570, 327] width 93 height 8
click at [526, 326] on input "5" at bounding box center [570, 327] width 93 height 8
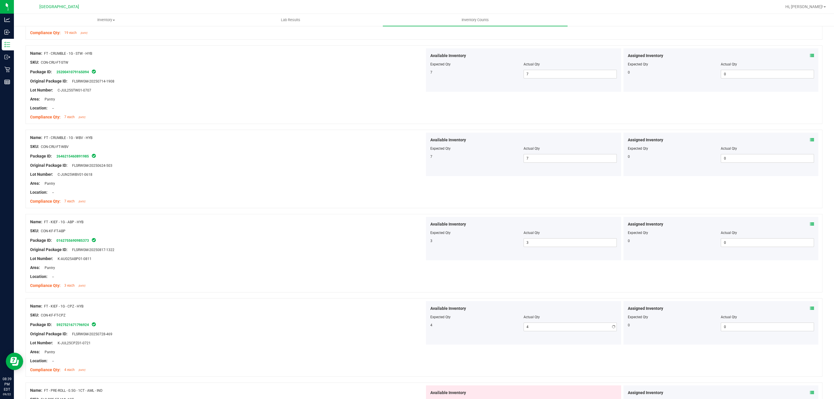
click at [168, 317] on div "SKU: CON-KF-FT-CPZ" at bounding box center [227, 315] width 395 height 6
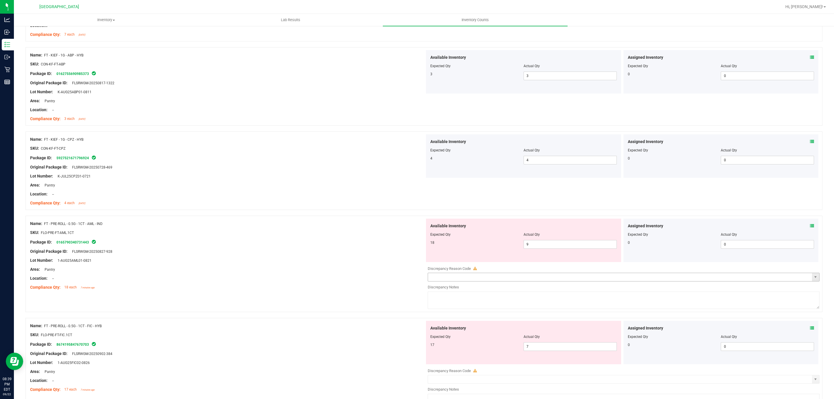
scroll to position [434, 0]
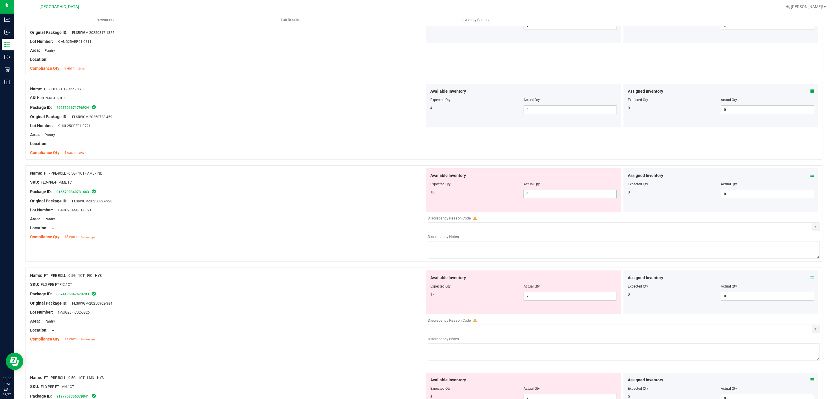
click at [532, 197] on span "9 9" at bounding box center [570, 194] width 93 height 9
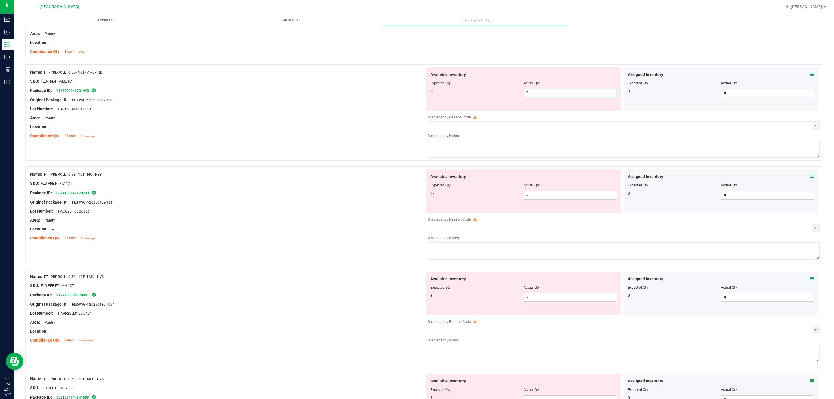
scroll to position [521, 0]
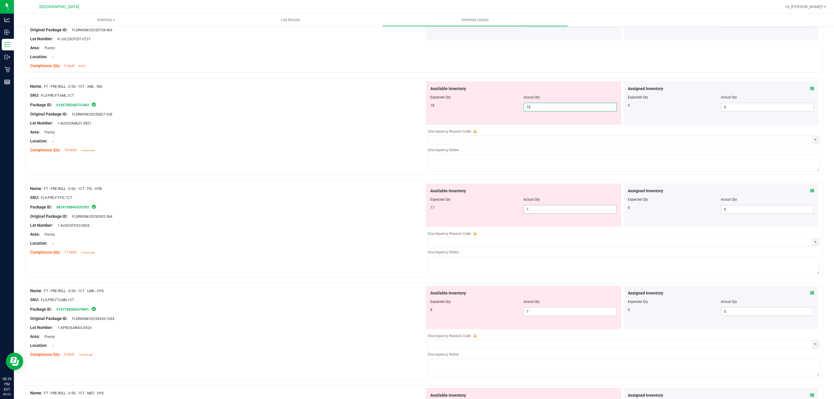
click at [528, 209] on div "Available Inventory Expected Qty Actual Qty 17 7 7" at bounding box center [523, 205] width 195 height 43
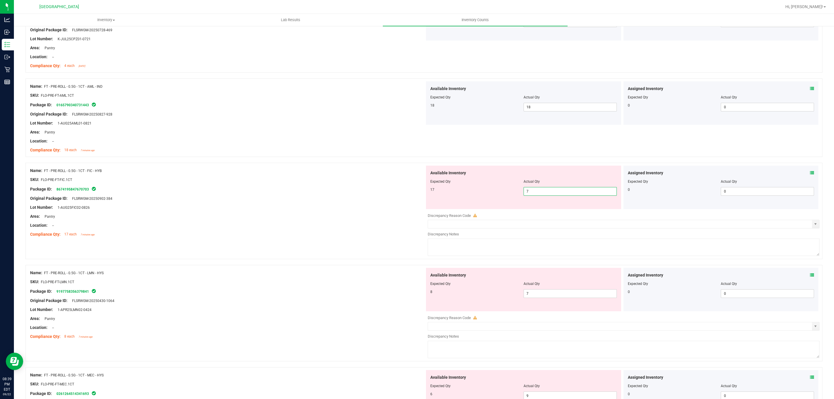
click at [539, 194] on input "7" at bounding box center [570, 191] width 93 height 8
click at [272, 197] on div "Original Package ID: FLSRWGM-20250902-384" at bounding box center [227, 198] width 395 height 6
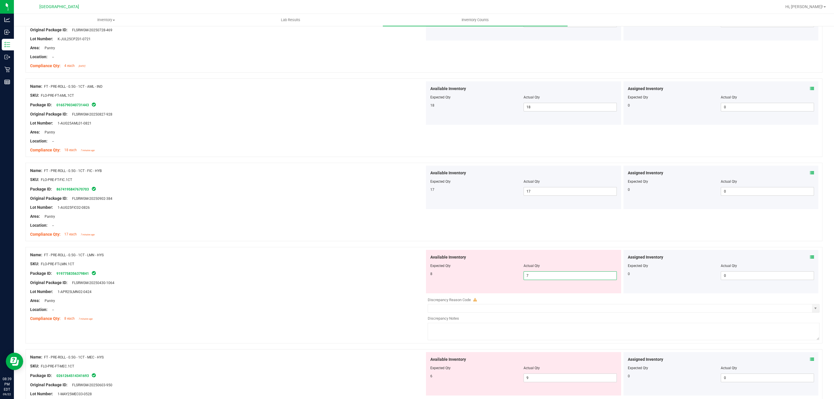
click at [575, 278] on span "7 7" at bounding box center [570, 275] width 93 height 9
click at [575, 278] on input "7" at bounding box center [570, 276] width 93 height 8
click at [546, 374] on div at bounding box center [523, 372] width 186 height 3
click at [545, 374] on div at bounding box center [523, 372] width 186 height 3
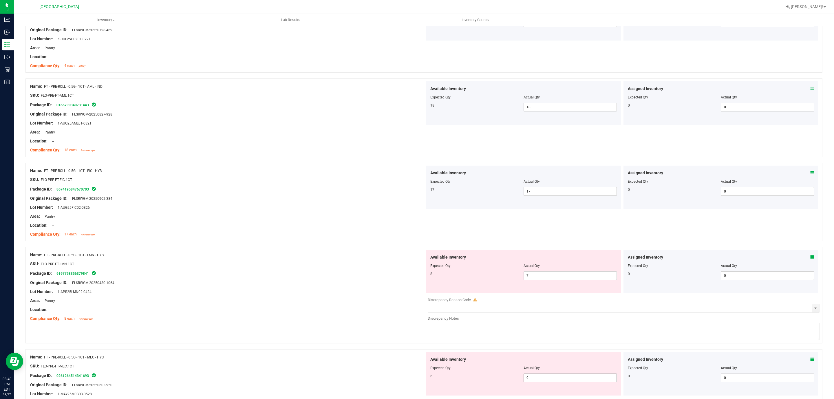
click at [544, 380] on span "9 9" at bounding box center [570, 378] width 93 height 9
click at [544, 380] on input "9" at bounding box center [570, 378] width 93 height 8
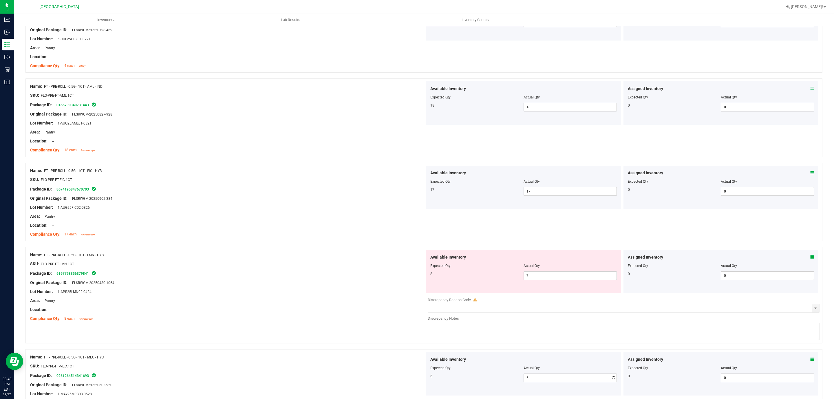
drag, startPoint x: 302, startPoint y: 328, endPoint x: 307, endPoint y: 322, distance: 8.3
click at [302, 328] on div "Name: FT - PRE-ROLL - 0.5G - 1CT - LMN - HYS SKU: FLO-PRE-FT-LMN.1CT Package ID…" at bounding box center [423, 295] width 797 height 96
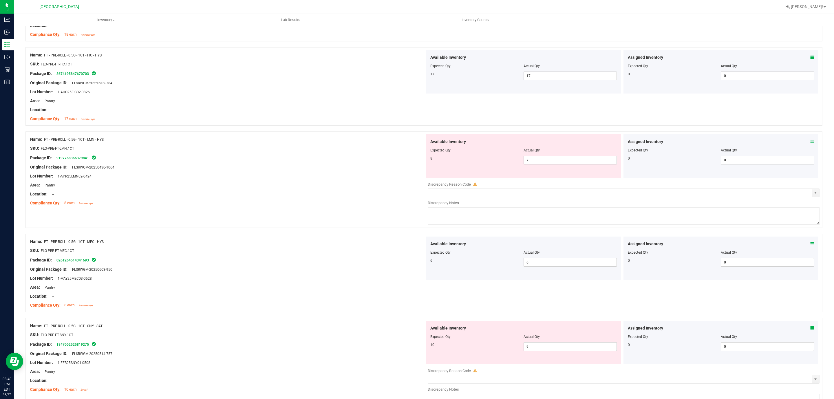
scroll to position [652, 0]
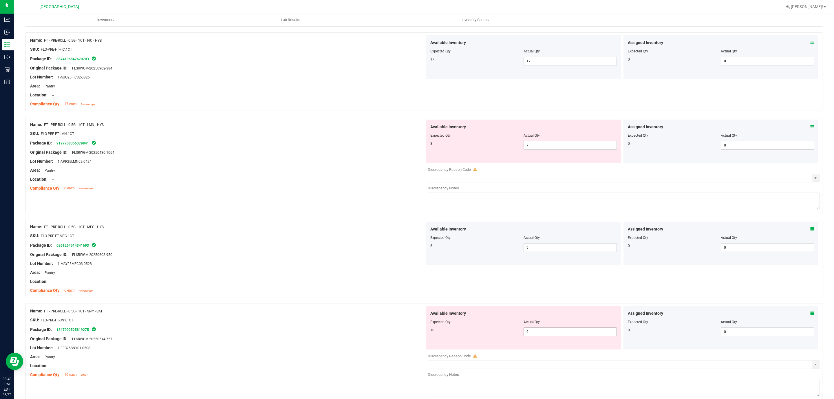
click at [534, 336] on span "9 9" at bounding box center [570, 332] width 93 height 9
click at [535, 335] on span "9 9" at bounding box center [570, 332] width 93 height 9
click at [535, 335] on input "9" at bounding box center [570, 332] width 93 height 8
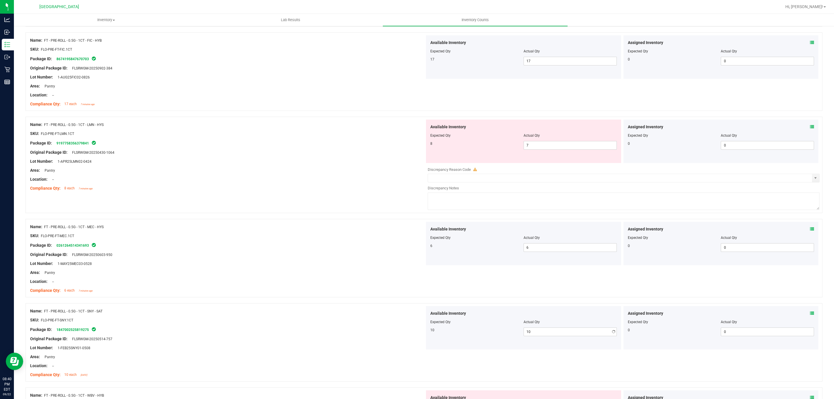
click at [306, 213] on div "Name: FT - PRE-ROLL - 0.5G - 1CT - LMN - HYS SKU: FLO-PRE-FT-LMN.1CT Package ID…" at bounding box center [423, 165] width 797 height 96
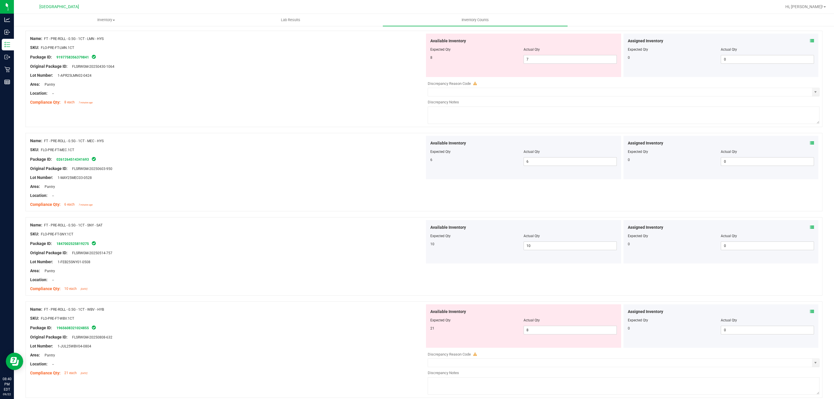
scroll to position [738, 0]
click at [566, 336] on div "Available Inventory Expected Qty Actual Qty 21 8 8" at bounding box center [523, 324] width 195 height 43
click at [571, 333] on span "8 8" at bounding box center [570, 329] width 93 height 9
click at [571, 333] on input "8" at bounding box center [570, 329] width 93 height 8
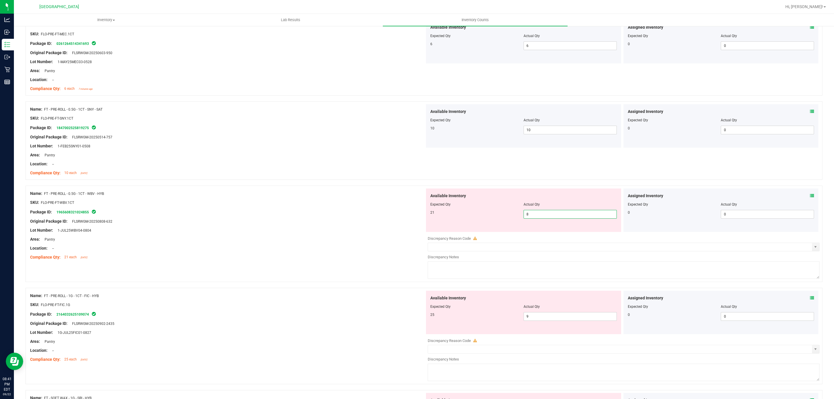
scroll to position [869, 0]
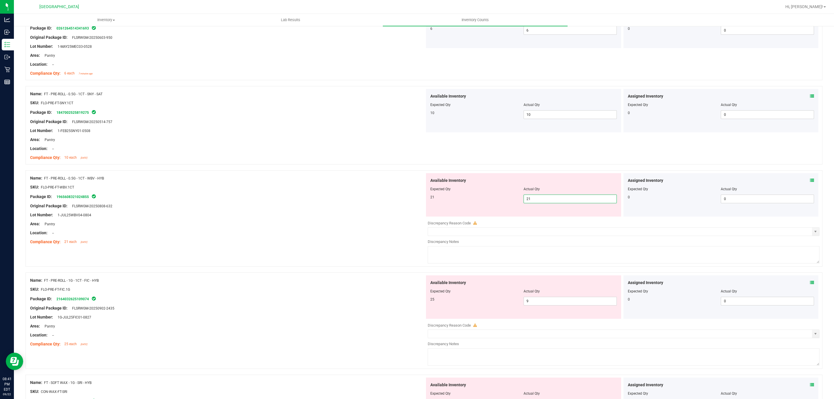
click at [368, 291] on div "Name: FT - PRE-ROLL - 1G - 1CT - FIC - HYB SKU: FLO-PRE-FT-FIC.1G Package ID: 2…" at bounding box center [227, 312] width 395 height 74
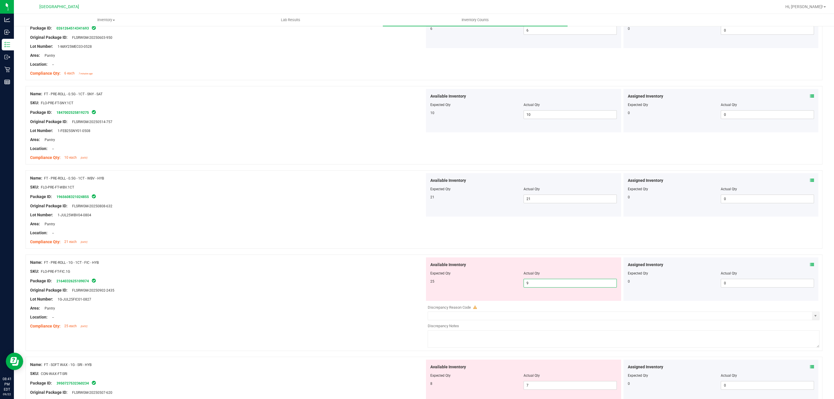
click at [530, 284] on span "9 9" at bounding box center [570, 283] width 93 height 9
click at [530, 284] on input "9" at bounding box center [570, 283] width 93 height 8
click at [306, 238] on div at bounding box center [227, 237] width 395 height 3
click at [569, 281] on span "7 7" at bounding box center [570, 280] width 93 height 9
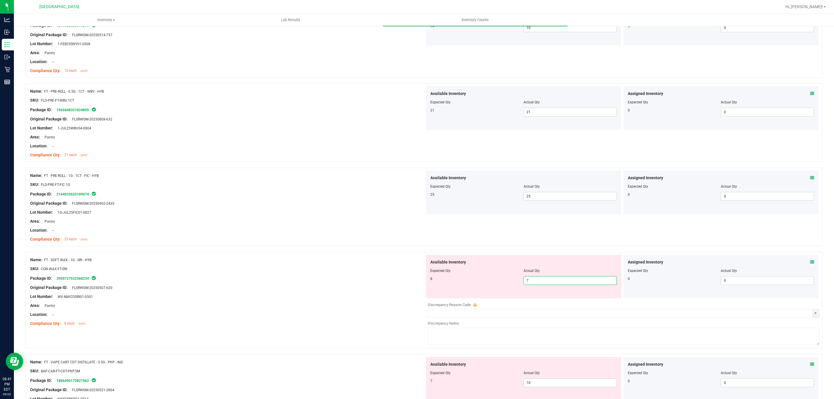
click at [569, 281] on input "7" at bounding box center [570, 281] width 93 height 8
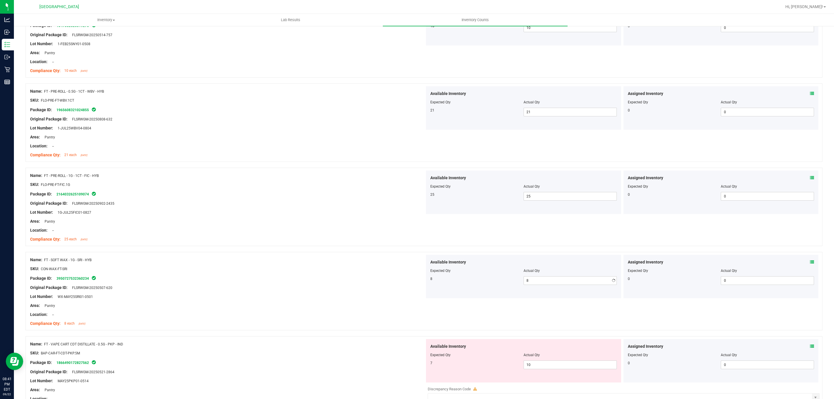
drag, startPoint x: 270, startPoint y: 210, endPoint x: 381, endPoint y: 210, distance: 110.3
click at [271, 209] on div at bounding box center [227, 207] width 395 height 3
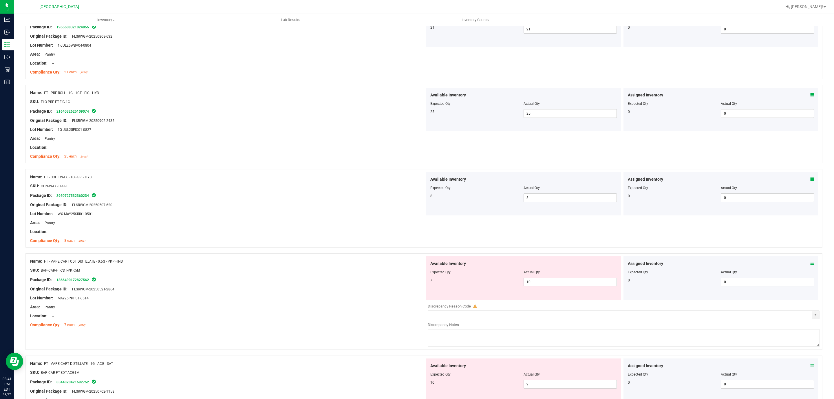
scroll to position [1042, 0]
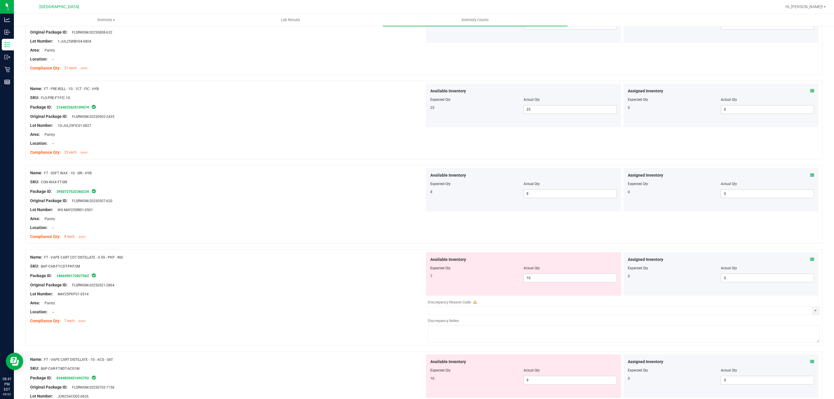
click at [543, 286] on div "Available Inventory Expected Qty Actual Qty 7 10 10" at bounding box center [523, 273] width 195 height 43
click at [546, 280] on span "10 10" at bounding box center [570, 278] width 93 height 9
click at [546, 280] on input "10" at bounding box center [570, 278] width 93 height 8
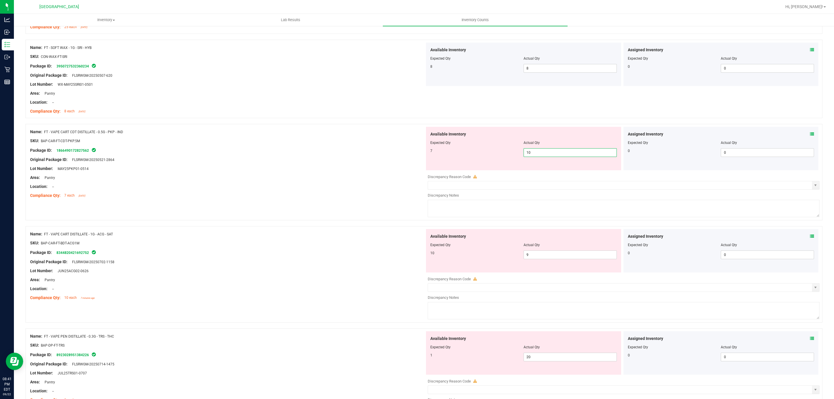
scroll to position [1173, 0]
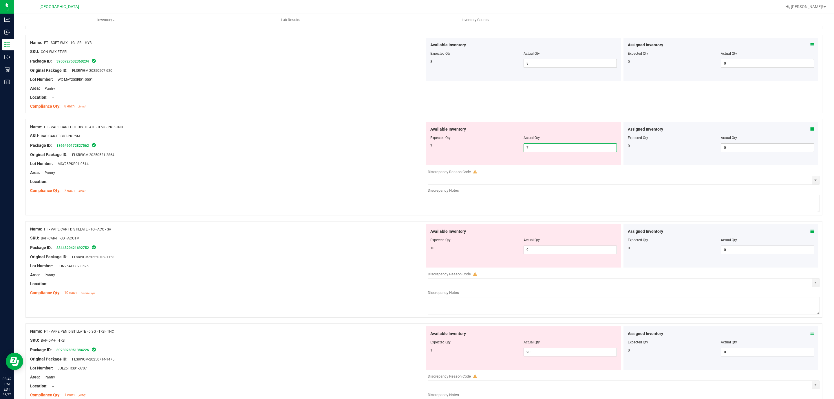
click at [263, 231] on div "Name: FT - VAPE CART DISTILLATE - 1G - ACG - SAT SKU: BAP-CAR-FT-BDT-ACG1M Pack…" at bounding box center [227, 261] width 395 height 74
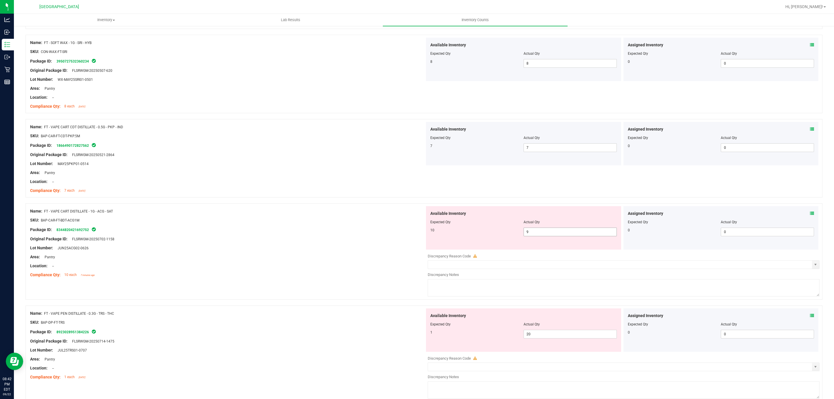
click at [576, 241] on div "Available Inventory Expected Qty Actual Qty 10 9 9" at bounding box center [523, 227] width 195 height 43
click at [576, 240] on div "Available Inventory Expected Qty Actual Qty 10 9 9" at bounding box center [523, 227] width 195 height 43
click at [576, 236] on span "9 9" at bounding box center [570, 232] width 93 height 9
click at [576, 236] on input "9" at bounding box center [570, 232] width 93 height 8
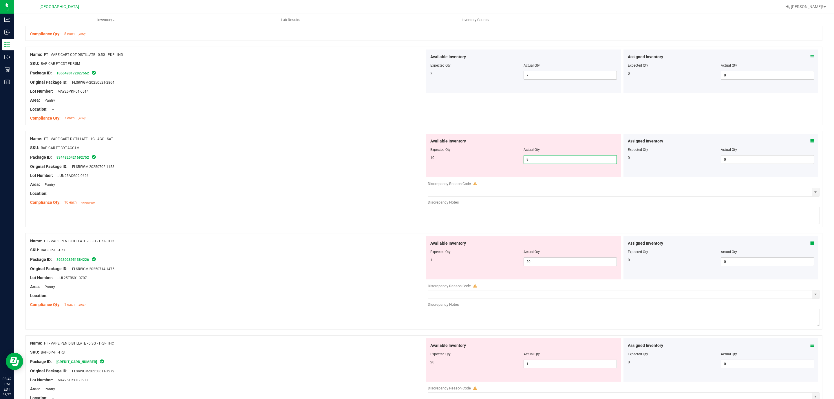
scroll to position [1303, 0]
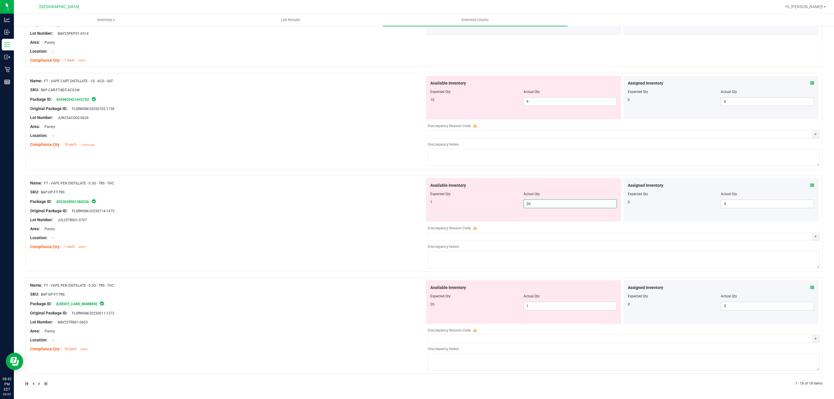
click at [530, 208] on span "20 20" at bounding box center [570, 204] width 93 height 9
click at [530, 208] on input "20" at bounding box center [570, 204] width 93 height 8
click at [542, 310] on div "Available Inventory Expected Qty Actual Qty 20 1 1" at bounding box center [523, 301] width 195 height 43
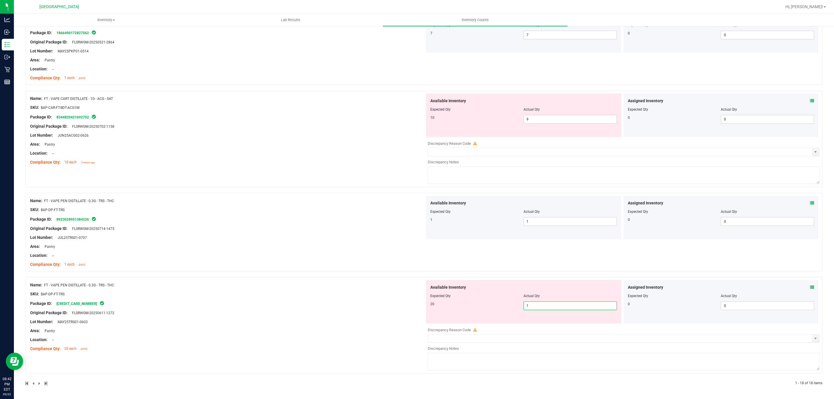
click at [533, 308] on input "1" at bounding box center [570, 306] width 93 height 8
click at [534, 308] on input "1" at bounding box center [570, 306] width 93 height 8
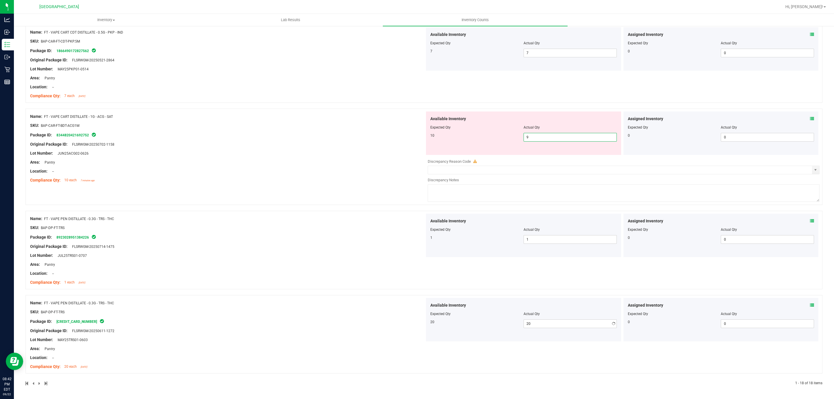
scroll to position [1271, 0]
click at [562, 116] on div "Available Inventory Expected Qty Actual Qty 10 9 9" at bounding box center [523, 132] width 195 height 43
click at [556, 130] on div at bounding box center [523, 131] width 186 height 3
click at [555, 133] on span "9 9" at bounding box center [570, 137] width 93 height 9
click at [555, 133] on input "9" at bounding box center [570, 137] width 93 height 8
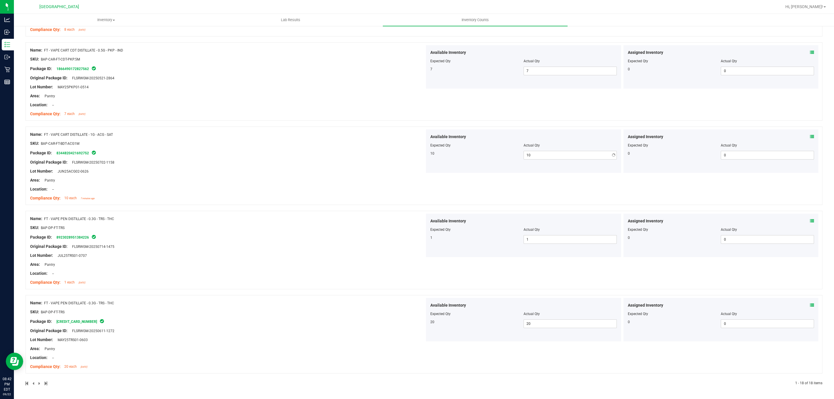
click at [412, 130] on div "Name: FT - VAPE CART DISTILLATE - 1G - ACG - SAT SKU: BAP-CAR-FT-BDT-ACG1M Pack…" at bounding box center [227, 166] width 395 height 74
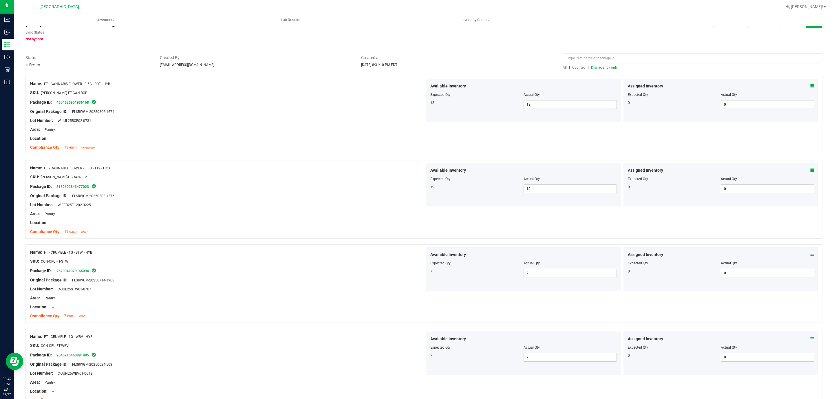
scroll to position [0, 0]
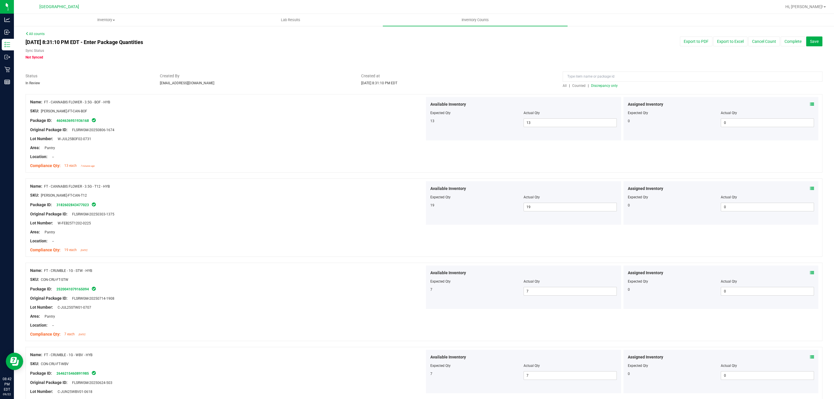
click at [603, 83] on div at bounding box center [693, 78] width 260 height 10
click at [602, 83] on div "All | Counted | Discrepancy only" at bounding box center [693, 85] width 260 height 5
click at [600, 85] on span "Discrepancy only" at bounding box center [604, 86] width 27 height 4
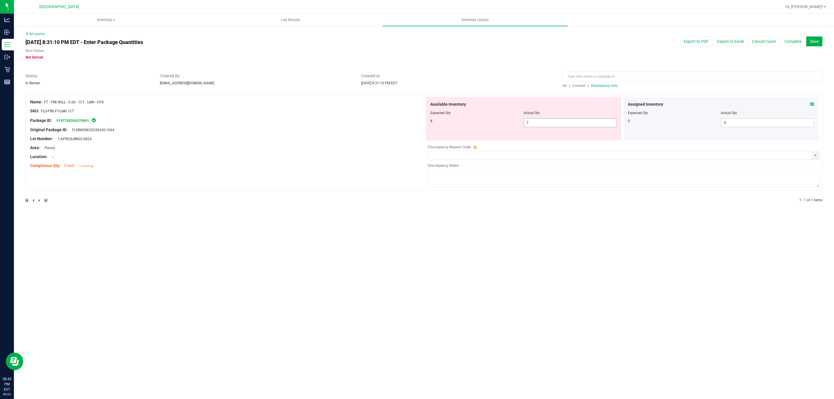
click at [560, 126] on span "7 7" at bounding box center [570, 122] width 93 height 9
click at [481, 392] on div "Inventory All packages All inventory Waste log Create inventory Lab Results Inv…" at bounding box center [424, 206] width 820 height 385
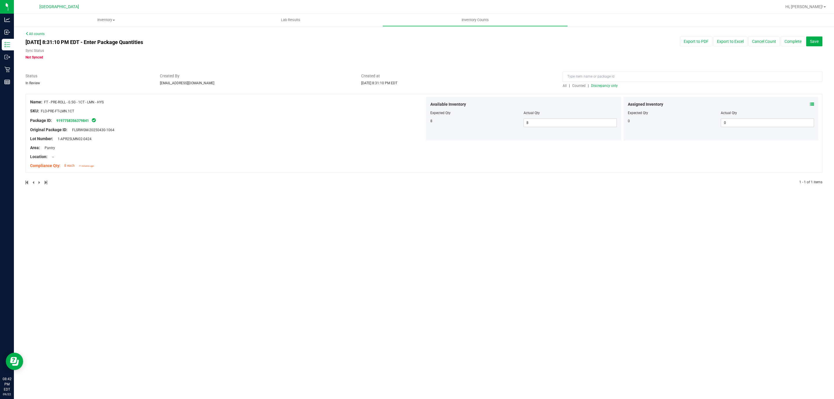
click at [603, 93] on div at bounding box center [423, 91] width 797 height 6
click at [602, 88] on div "All | Counted | Discrepancy only" at bounding box center [693, 85] width 260 height 5
click at [602, 86] on span "Discrepancy only" at bounding box center [604, 86] width 27 height 4
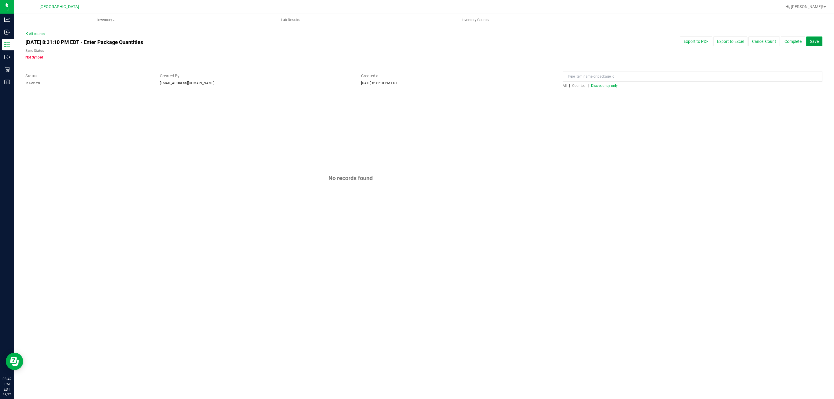
click at [812, 40] on span "Save" at bounding box center [814, 41] width 9 height 5
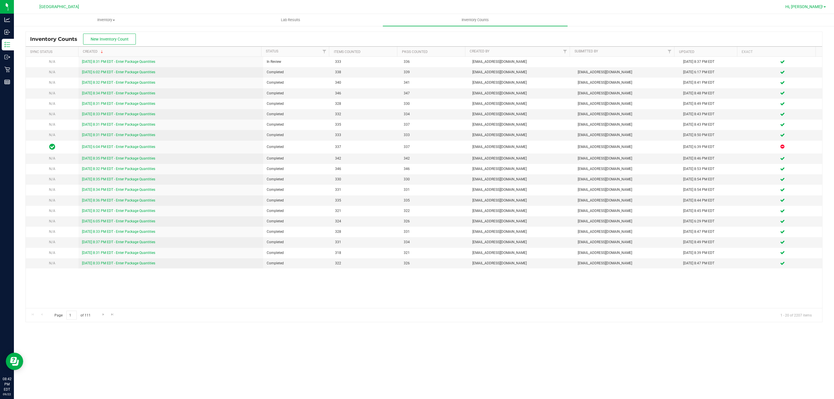
click at [818, 9] on link "Hi, [PERSON_NAME]!" at bounding box center [805, 7] width 45 height 6
